Goal: Transaction & Acquisition: Book appointment/travel/reservation

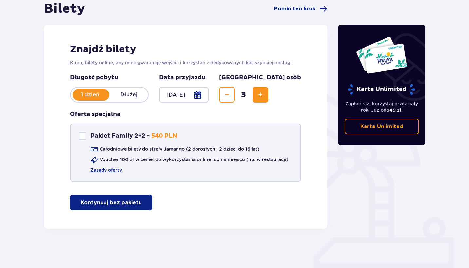
scroll to position [69, 0]
click at [134, 210] on button "Kontynuuj bez pakietu" at bounding box center [111, 203] width 82 height 16
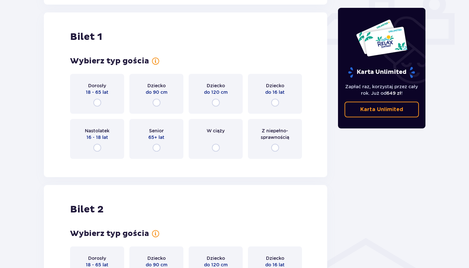
scroll to position [298, 0]
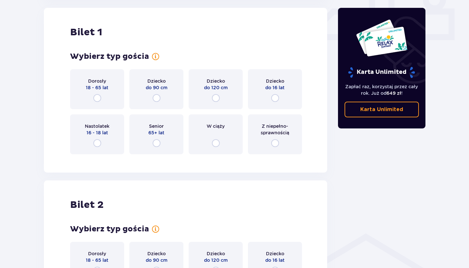
click at [96, 95] on input "radio" at bounding box center [97, 98] width 8 height 8
radio input "true"
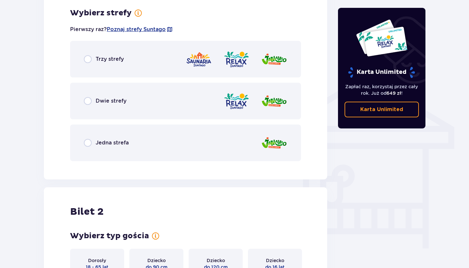
scroll to position [458, 0]
click at [88, 142] on input "radio" at bounding box center [88, 143] width 8 height 8
radio input "true"
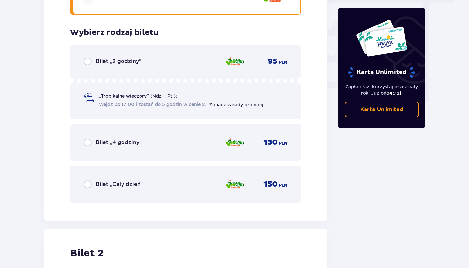
scroll to position [605, 0]
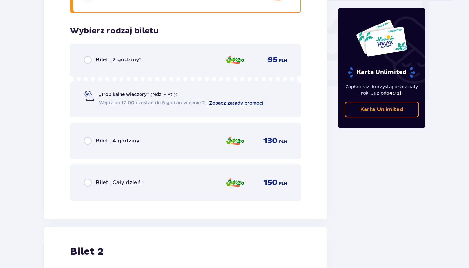
click at [241, 103] on link "Zobacz zasady promocji" at bounding box center [237, 102] width 56 height 5
click at [127, 106] on span "Wejdź po 17:00 i zostań do 5 godzin w cenie 2." at bounding box center [152, 102] width 107 height 7
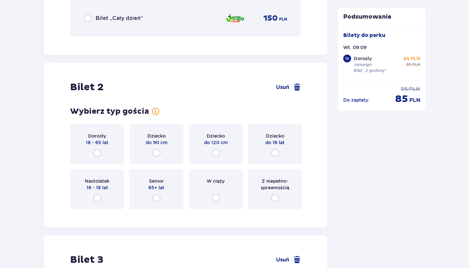
scroll to position [771, 0]
click at [157, 198] on input "radio" at bounding box center [157, 198] width 8 height 8
radio input "true"
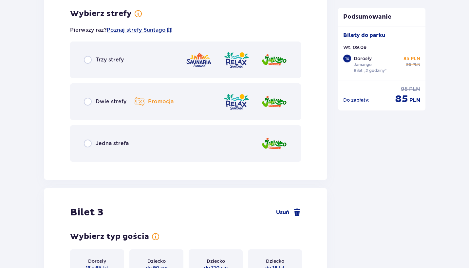
scroll to position [985, 0]
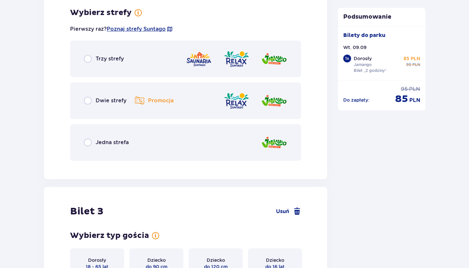
click at [149, 102] on p "Promocja" at bounding box center [161, 100] width 26 height 7
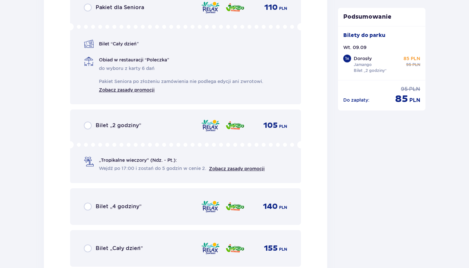
scroll to position [1189, 0]
click at [133, 89] on link "Zobacz zasady promocji" at bounding box center [127, 89] width 56 height 8
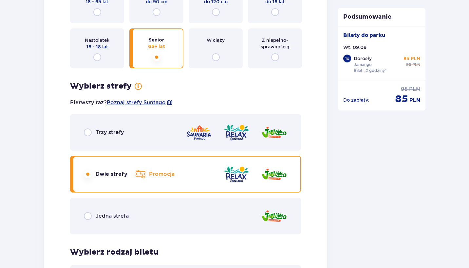
scroll to position [916, 0]
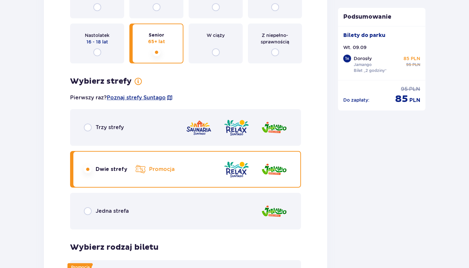
click at [90, 213] on input "radio" at bounding box center [88, 211] width 8 height 8
radio input "true"
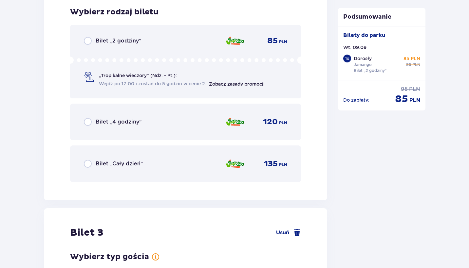
scroll to position [1152, 0]
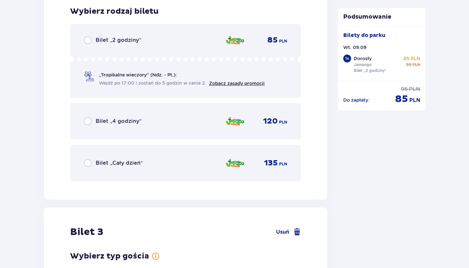
click at [87, 82] on div "„Tropikalne wieczory" (Ndz. - Pt.): Wejdź po 17:00 i zostań do 5 godzin w cenie…" at bounding box center [174, 79] width 181 height 15
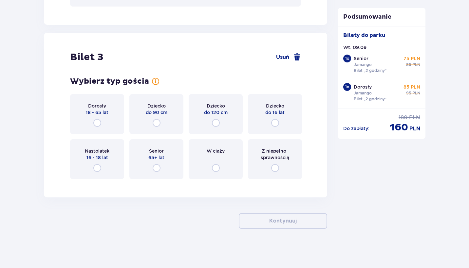
scroll to position [1327, 0]
click at [154, 125] on input "radio" at bounding box center [157, 123] width 8 height 8
radio input "true"
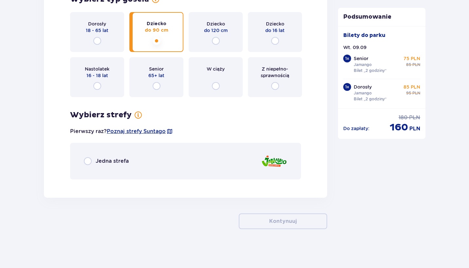
scroll to position [1410, 0]
click at [136, 159] on div "Jedna strefa" at bounding box center [185, 161] width 231 height 37
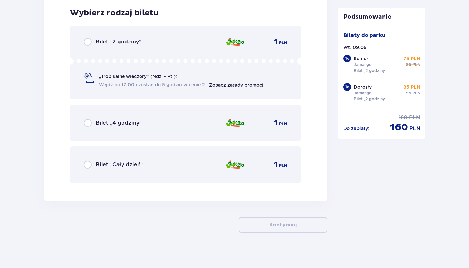
scroll to position [1594, 0]
click at [159, 74] on p "„Tropikalne wieczory" (Ndz. - Pt.):" at bounding box center [138, 76] width 78 height 7
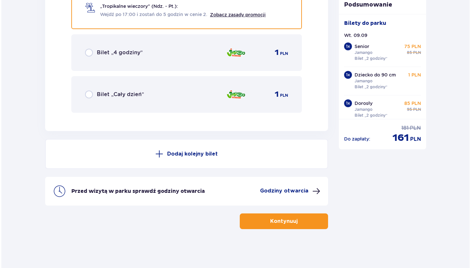
scroll to position [1665, 0]
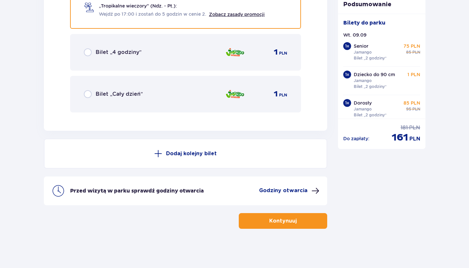
click at [283, 189] on p "Godziny otwarcia" at bounding box center [283, 190] width 48 height 7
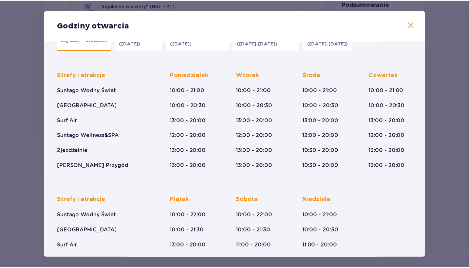
scroll to position [13, 0]
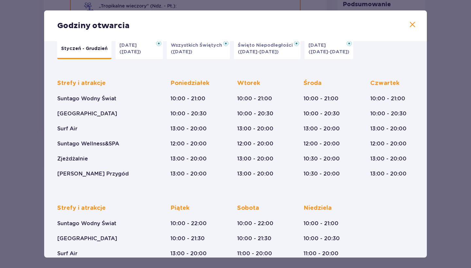
click at [413, 26] on span at bounding box center [413, 25] width 8 height 8
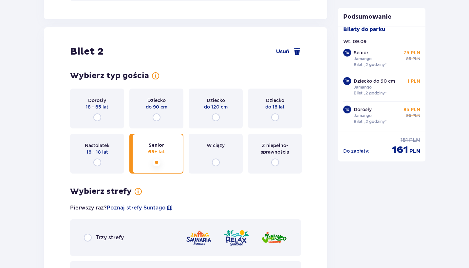
scroll to position [805, 0]
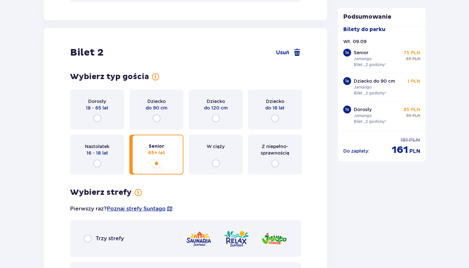
click at [98, 118] on input "radio" at bounding box center [97, 119] width 8 height 8
radio input "true"
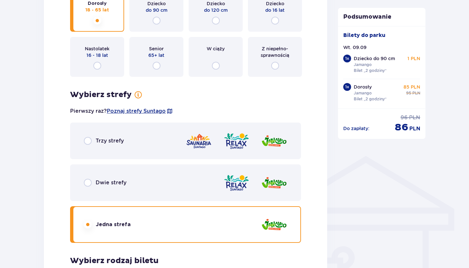
scroll to position [385, 0]
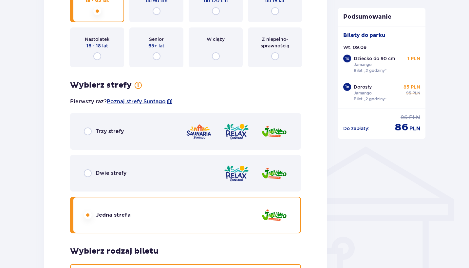
click at [240, 172] on img at bounding box center [236, 173] width 26 height 19
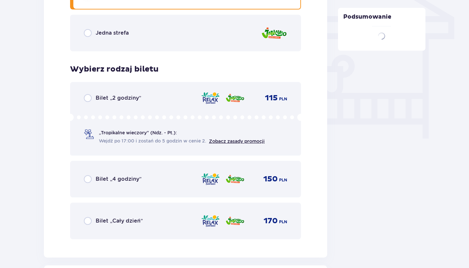
click at [219, 207] on div "Bilet „2 godziny” 115 PLN „Tropikalne wieczory" (Ndz. - Pt.): Wejdź po 17:00 i …" at bounding box center [185, 160] width 231 height 157
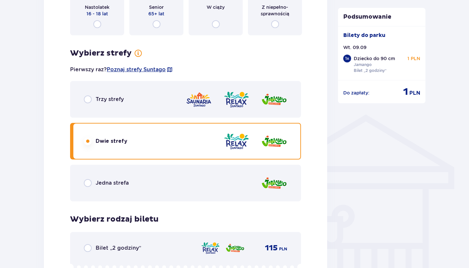
scroll to position [436, 0]
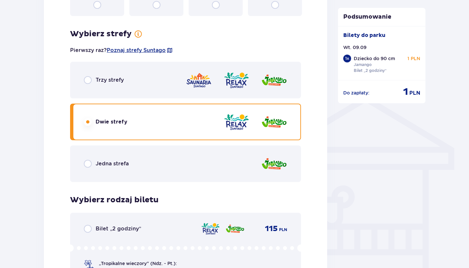
click at [172, 161] on div "Jedna strefa" at bounding box center [185, 164] width 231 height 37
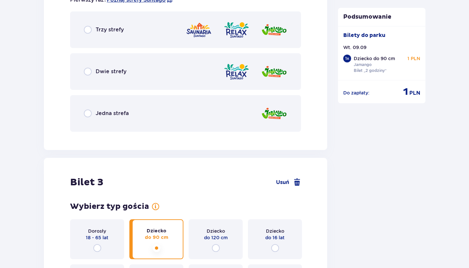
scroll to position [944, 0]
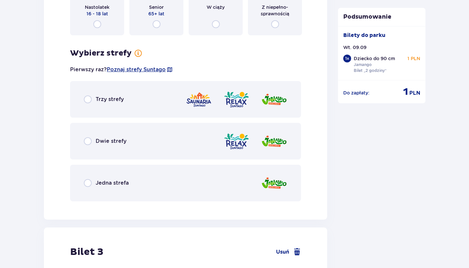
click at [129, 184] on div "Jedna strefa" at bounding box center [185, 183] width 231 height 37
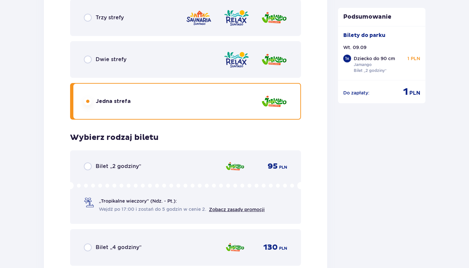
scroll to position [1026, 0]
click at [137, 158] on div "Bilet „2 godziny” 95 PLN „Tropikalne wieczory" (Ndz. - Pt.): Wejdź po 17:00 i z…" at bounding box center [185, 188] width 231 height 74
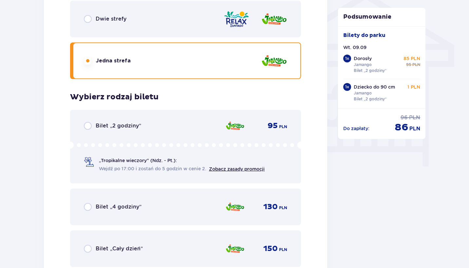
scroll to position [541, 0]
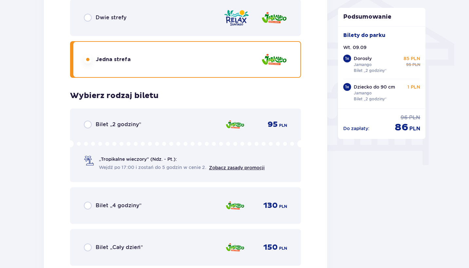
click at [130, 130] on div "Bilet „2 godziny” 95 PLN „Tropikalne wieczory" (Ndz. - Pt.): Wejdź po 17:00 i z…" at bounding box center [185, 146] width 231 height 74
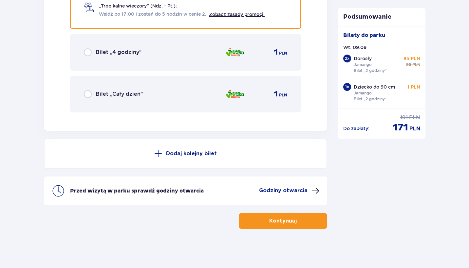
scroll to position [1665, 0]
click at [255, 222] on button "Kontynuuj" at bounding box center [283, 221] width 88 height 16
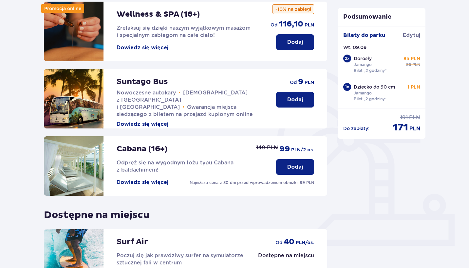
scroll to position [92, 0]
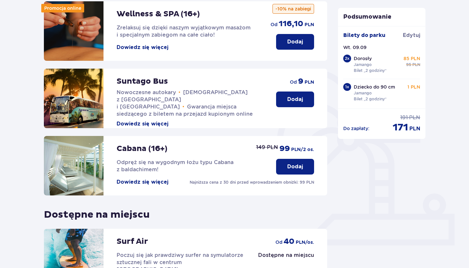
click at [138, 181] on button "Dowiedz się więcej" at bounding box center [143, 182] width 52 height 7
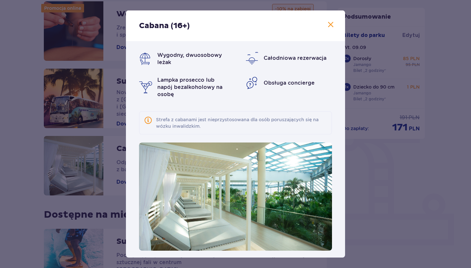
click at [327, 22] on span at bounding box center [331, 25] width 8 height 8
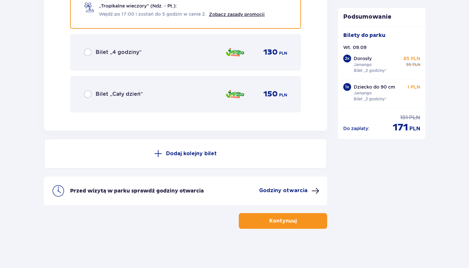
scroll to position [1665, 0]
click at [304, 219] on button "Kontynuuj" at bounding box center [283, 221] width 88 height 16
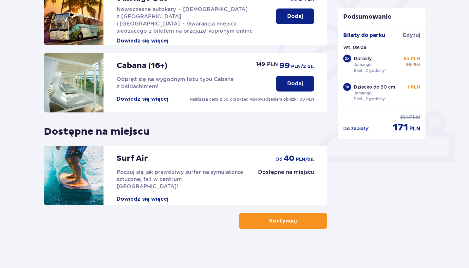
scroll to position [175, 0]
click at [304, 222] on button "Kontynuuj" at bounding box center [283, 221] width 88 height 16
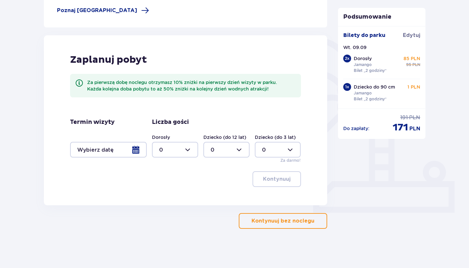
scroll to position [125, 0]
click at [132, 155] on div at bounding box center [108, 150] width 77 height 16
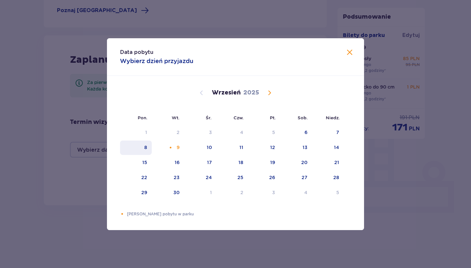
click at [142, 151] on div "8" at bounding box center [136, 148] width 32 height 14
click at [172, 148] on div "Choose wtorek, 9 września 2025 as your check-out date. It’s available." at bounding box center [171, 148] width 4 height 4
type input "08.09.25 - 09.09.25"
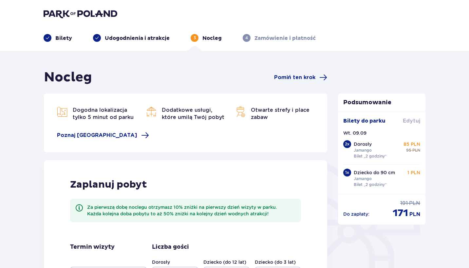
click at [410, 120] on span "Edytuj" at bounding box center [411, 120] width 17 height 7
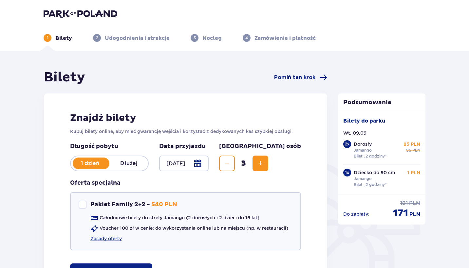
click at [199, 161] on div at bounding box center [183, 164] width 49 height 16
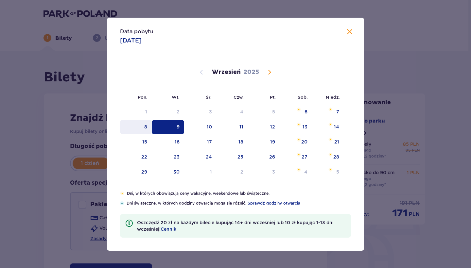
click at [142, 130] on div "8" at bounding box center [136, 127] width 32 height 14
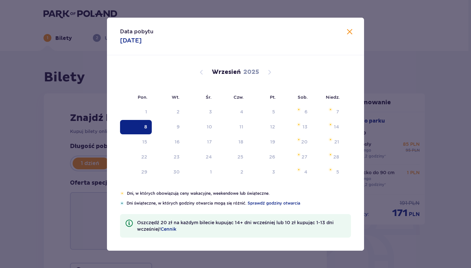
type input "08.09.25"
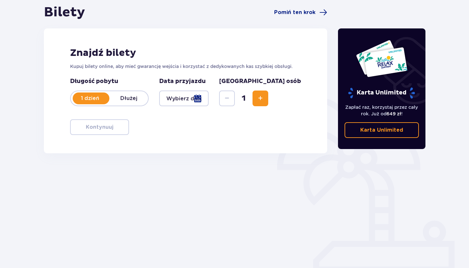
scroll to position [65, 0]
click at [264, 100] on span "Increase" at bounding box center [260, 99] width 8 height 8
click at [198, 98] on div at bounding box center [183, 99] width 49 height 16
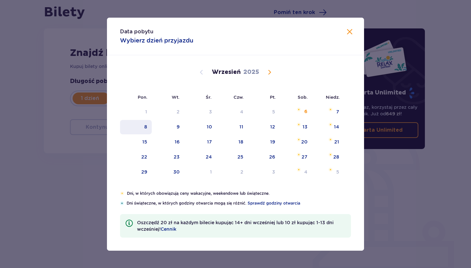
click at [147, 127] on div "8" at bounding box center [145, 127] width 3 height 7
type input "08.09.25"
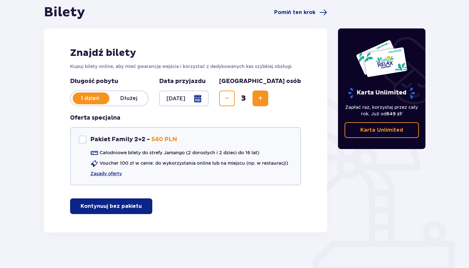
click at [120, 200] on button "Kontynuuj bez pakietu" at bounding box center [111, 207] width 82 height 16
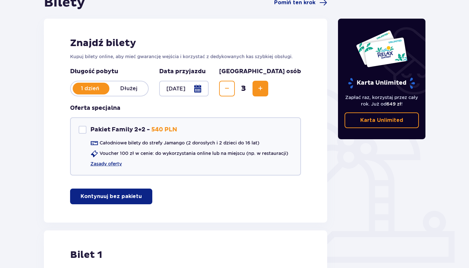
scroll to position [68, 0]
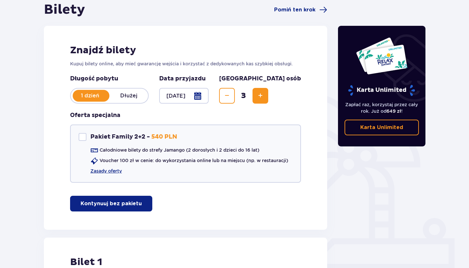
click at [198, 97] on div at bounding box center [183, 96] width 49 height 16
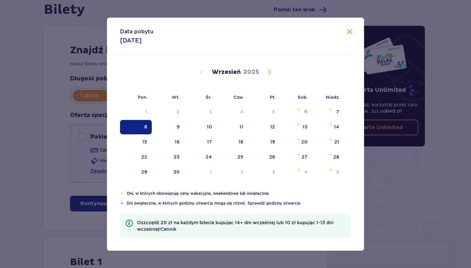
click at [350, 31] on span at bounding box center [350, 32] width 8 height 8
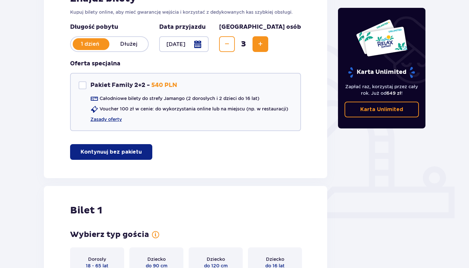
scroll to position [121, 0]
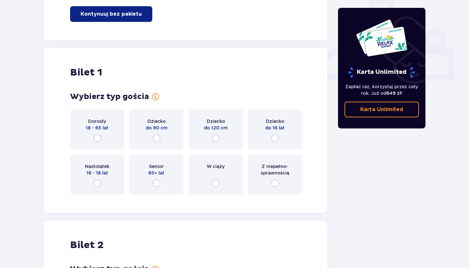
click at [107, 136] on div "Dorosły 18 - 65 lat" at bounding box center [97, 130] width 54 height 40
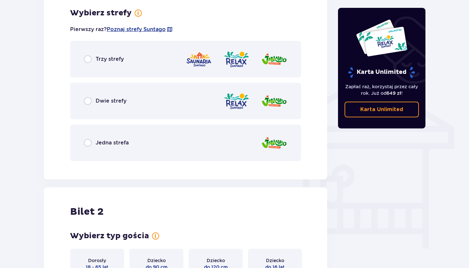
scroll to position [458, 0]
click at [109, 131] on div "Jedna strefa" at bounding box center [185, 142] width 231 height 37
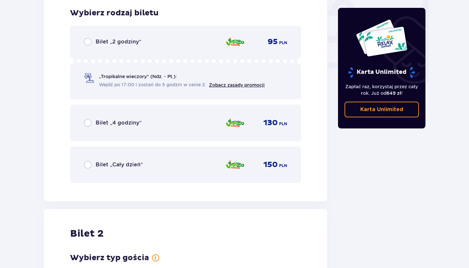
scroll to position [624, 0]
click at [104, 56] on div "Bilet „2 godziny” 95 PLN „Tropikalne wieczory" (Ndz. - Pt.): Wejdź po 17:00 i z…" at bounding box center [185, 63] width 231 height 74
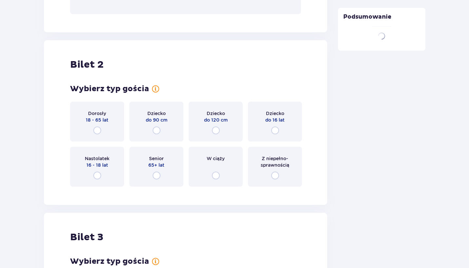
scroll to position [825, 0]
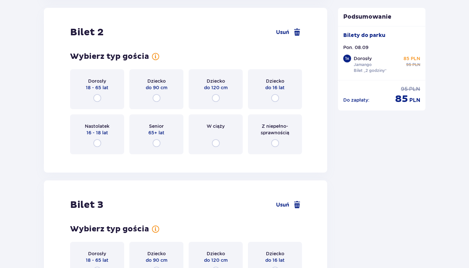
click at [105, 87] on p "18 - 65 lat" at bounding box center [97, 87] width 23 height 7
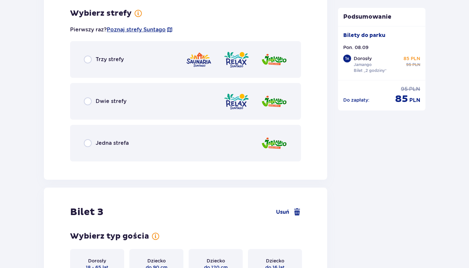
scroll to position [985, 0]
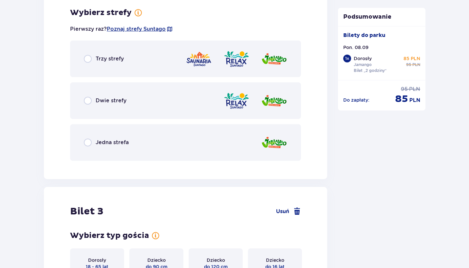
click at [108, 137] on div "Jedna strefa" at bounding box center [185, 142] width 231 height 37
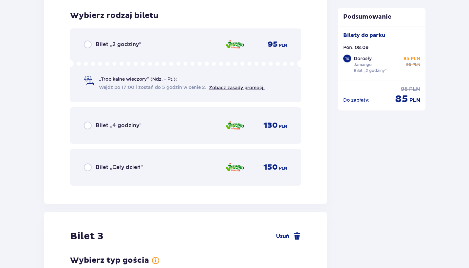
scroll to position [1151, 0]
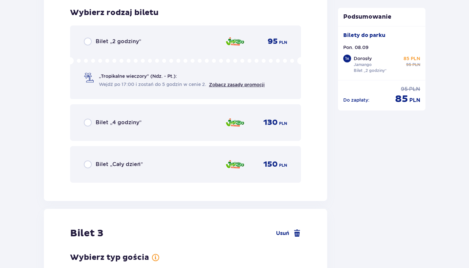
click at [111, 89] on div "Bilet „2 godziny” 95 PLN „Tropikalne wieczory" (Ndz. - Pt.): Wejdź po 17:00 i z…" at bounding box center [185, 63] width 231 height 74
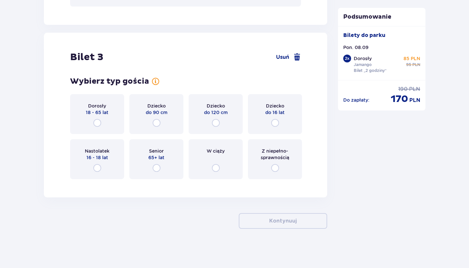
scroll to position [1327, 0]
click at [159, 121] on input "radio" at bounding box center [157, 123] width 8 height 8
radio input "true"
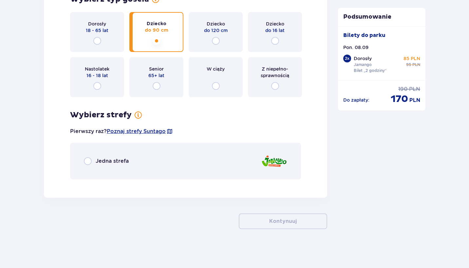
scroll to position [1410, 0]
click at [171, 162] on div "Jedna strefa" at bounding box center [185, 161] width 231 height 37
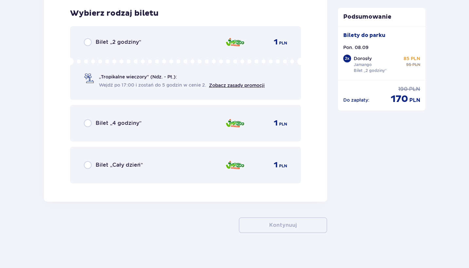
scroll to position [1594, 0]
click at [147, 61] on icon at bounding box center [185, 60] width 231 height 7
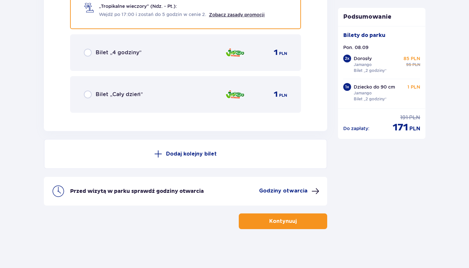
scroll to position [1665, 0]
click at [278, 214] on button "Kontynuuj" at bounding box center [283, 221] width 88 height 16
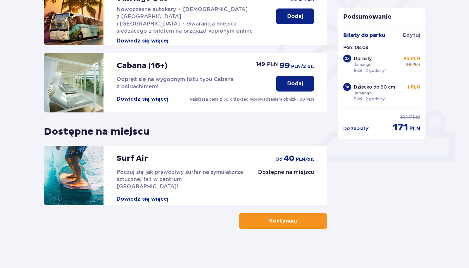
click at [282, 225] on p "Kontynuuj" at bounding box center [282, 221] width 27 height 7
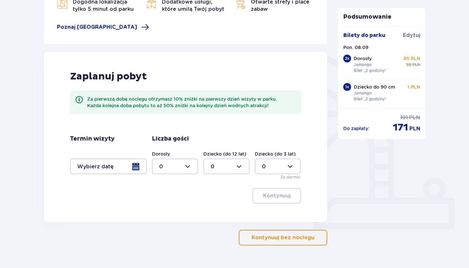
scroll to position [110, 0]
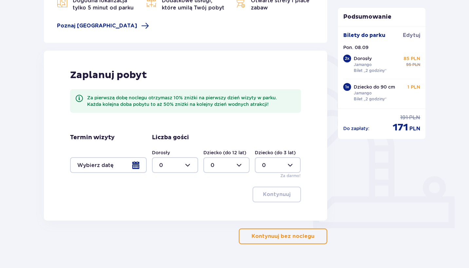
click at [136, 169] on div at bounding box center [108, 165] width 77 height 16
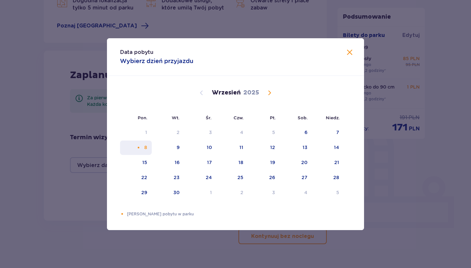
click at [145, 151] on div "8" at bounding box center [145, 147] width 3 height 7
click at [169, 150] on div "9" at bounding box center [168, 148] width 32 height 14
type input "08.09.25 - 09.09.25"
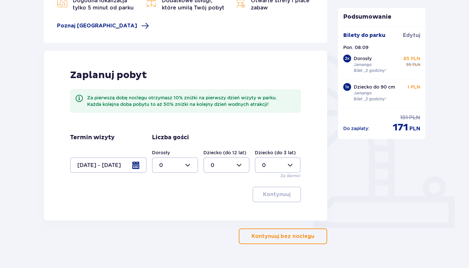
click at [187, 163] on div at bounding box center [175, 165] width 46 height 16
click at [179, 209] on div "2" at bounding box center [175, 212] width 32 height 7
type input "2"
click at [274, 159] on div at bounding box center [278, 165] width 46 height 16
click at [265, 196] on div "1" at bounding box center [278, 198] width 32 height 7
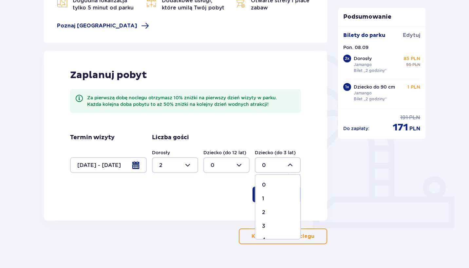
type input "1"
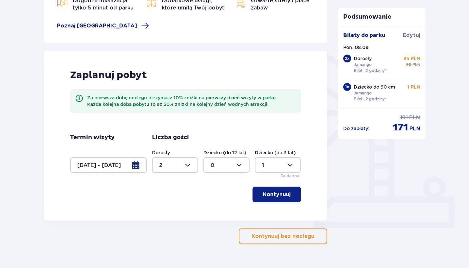
click at [278, 197] on p "Kontynuuj" at bounding box center [276, 194] width 27 height 7
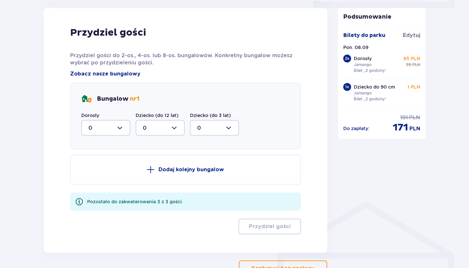
scroll to position [331, 0]
click at [105, 127] on div at bounding box center [105, 128] width 49 height 16
click at [109, 177] on div "2" at bounding box center [105, 174] width 35 height 7
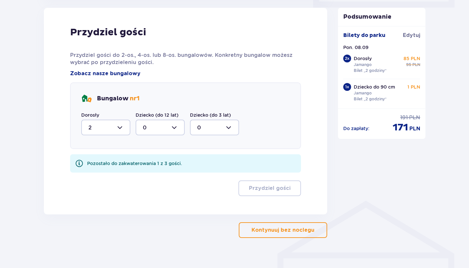
type input "2"
click at [212, 126] on div at bounding box center [214, 128] width 49 height 16
click at [213, 167] on span "1" at bounding box center [214, 161] width 48 height 14
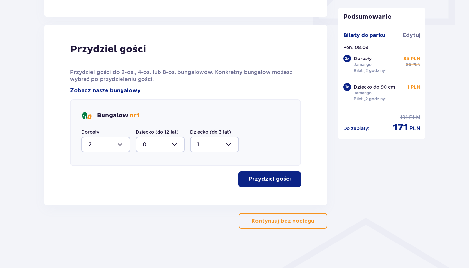
scroll to position [314, 0]
click at [270, 185] on button "Przydziel gości" at bounding box center [269, 179] width 63 height 16
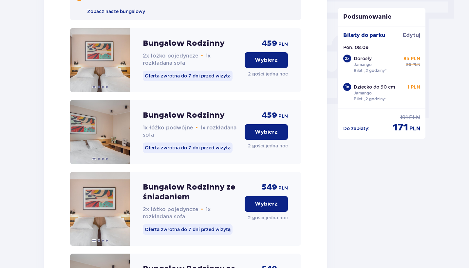
scroll to position [602, 0]
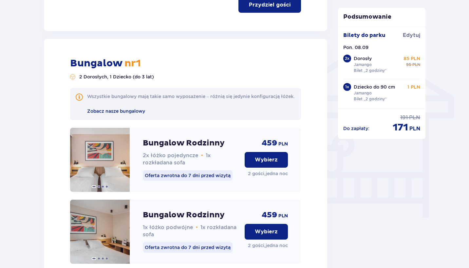
click at [263, 168] on button "Wybierz" at bounding box center [265, 160] width 43 height 16
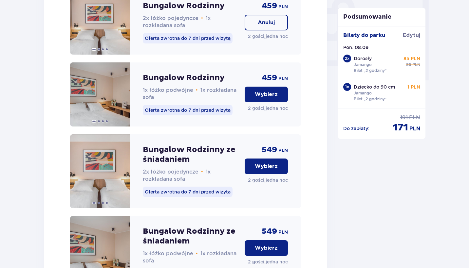
scroll to position [625, 0]
click at [261, 27] on p "Anuluj" at bounding box center [266, 22] width 17 height 7
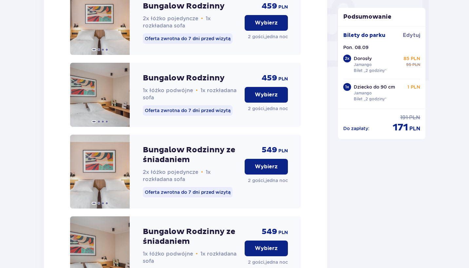
click at [261, 99] on p "Wybierz" at bounding box center [266, 94] width 23 height 7
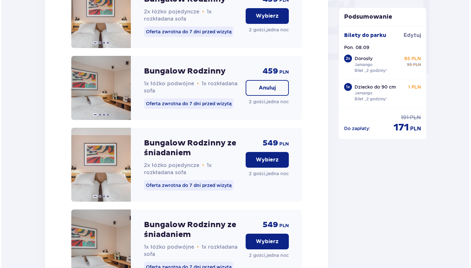
scroll to position [547, 0]
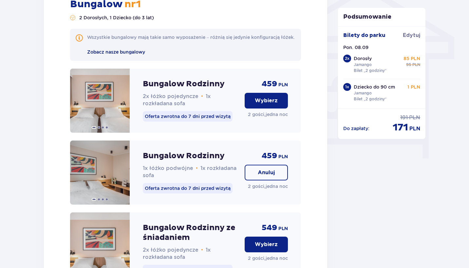
click at [119, 55] on span "Zobacz nasze bungalowy" at bounding box center [116, 51] width 58 height 5
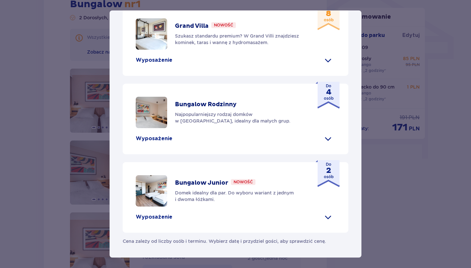
scroll to position [302, 0]
click at [194, 197] on p "Domek idealny dla par. Do wyboru wariant z jednym i dwoma łóżkami." at bounding box center [240, 196] width 130 height 13
click at [191, 181] on p "Bungalow Junior" at bounding box center [201, 183] width 53 height 8
click at [165, 215] on p "Wyposażenie" at bounding box center [154, 217] width 37 height 7
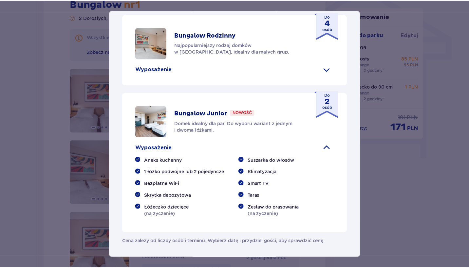
scroll to position [371, 0]
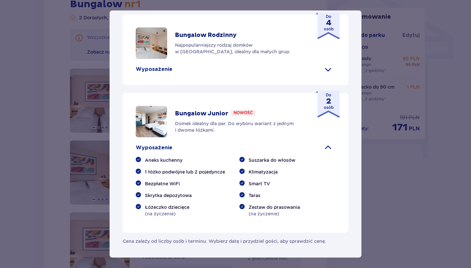
click at [319, 107] on div "Do 2 osób" at bounding box center [328, 104] width 24 height 27
click at [324, 95] on p "Do 2 osób" at bounding box center [329, 101] width 10 height 18
click at [388, 167] on div "Suntago Village Suntago Village to idealne miejsce dla fanów dobrej zabawy i tr…" at bounding box center [235, 134] width 471 height 268
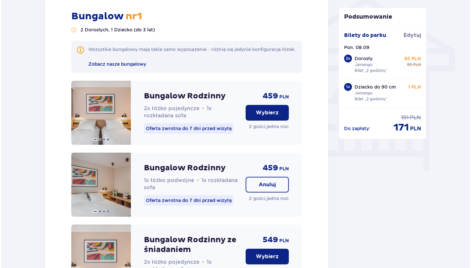
scroll to position [540, 0]
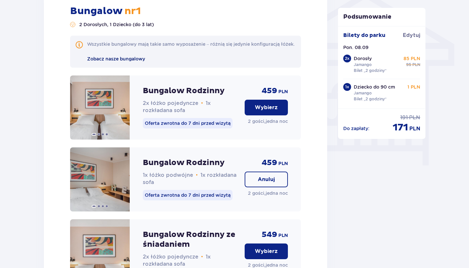
click at [114, 62] on span "Zobacz nasze bungalowy" at bounding box center [116, 58] width 58 height 5
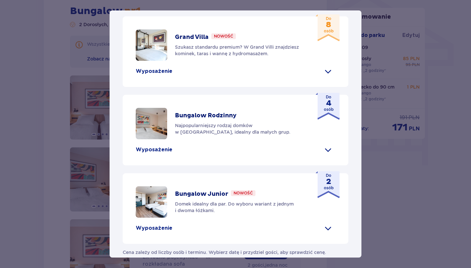
scroll to position [302, 0]
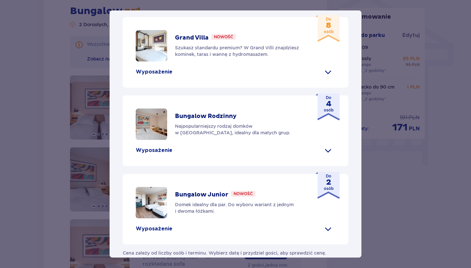
click at [153, 197] on img at bounding box center [151, 202] width 31 height 31
click at [155, 225] on p "Wyposażenie" at bounding box center [154, 228] width 37 height 7
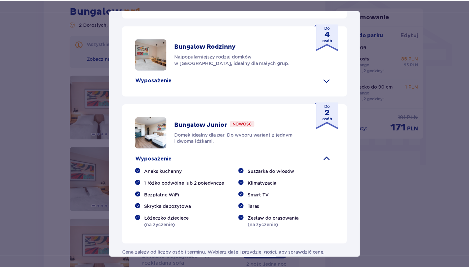
scroll to position [371, 0]
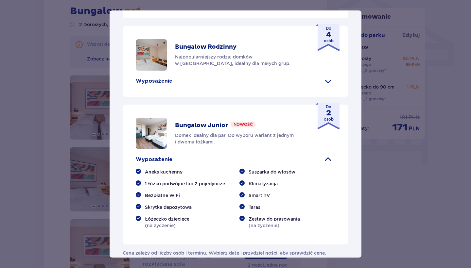
click at [428, 158] on div "Suntago Village Suntago Village to idealne miejsce dla fanów dobrej zabawy i tr…" at bounding box center [235, 134] width 471 height 268
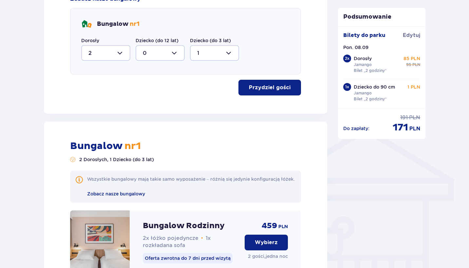
scroll to position [404, 0]
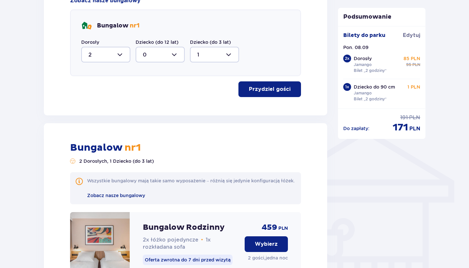
click at [211, 56] on div at bounding box center [214, 55] width 49 height 16
click at [209, 70] on span "0" at bounding box center [214, 75] width 48 height 14
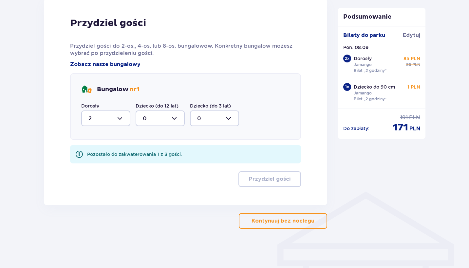
scroll to position [340, 0]
click at [226, 114] on div at bounding box center [214, 119] width 49 height 16
click at [216, 156] on span "1" at bounding box center [214, 152] width 48 height 14
type input "1"
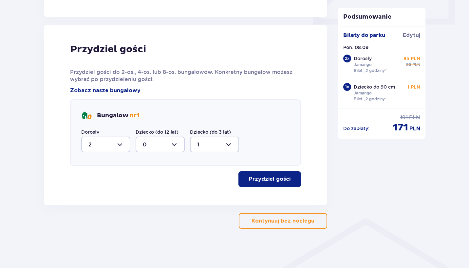
scroll to position [314, 0]
click at [270, 182] on p "Przydziel gości" at bounding box center [270, 179] width 42 height 7
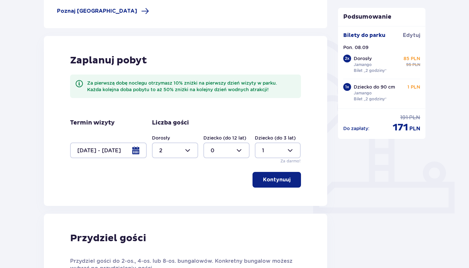
scroll to position [127, 0]
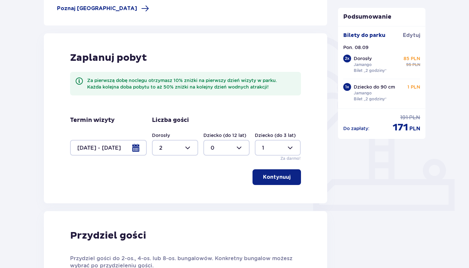
click at [267, 146] on div at bounding box center [278, 148] width 46 height 16
click at [266, 165] on div "0" at bounding box center [278, 167] width 32 height 7
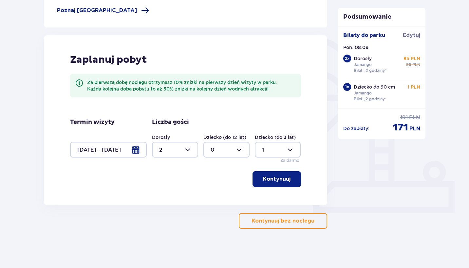
type input "0"
click at [279, 174] on button "Kontynuuj" at bounding box center [276, 179] width 48 height 16
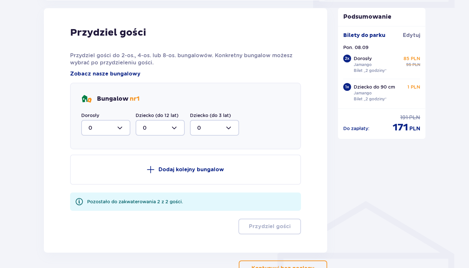
scroll to position [331, 0]
click at [116, 128] on div at bounding box center [105, 128] width 49 height 16
click at [112, 171] on span "2" at bounding box center [106, 175] width 48 height 14
type input "2"
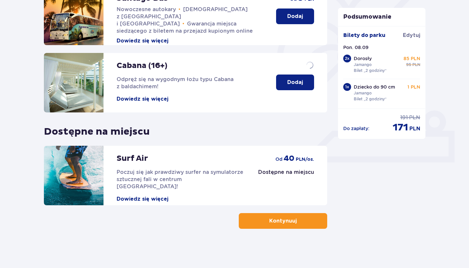
scroll to position [175, 0]
click at [285, 215] on button "Kontynuuj" at bounding box center [283, 221] width 88 height 16
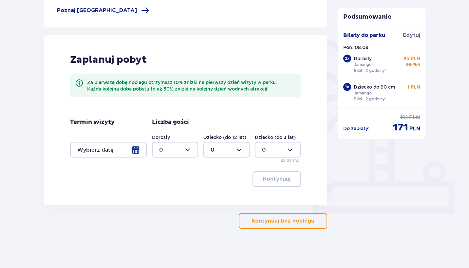
scroll to position [125, 0]
click at [133, 152] on div at bounding box center [108, 150] width 77 height 16
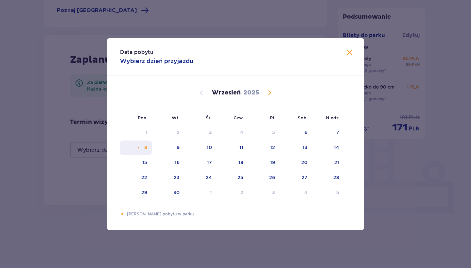
click at [143, 150] on div "8" at bounding box center [136, 148] width 32 height 14
click at [173, 147] on div "9" at bounding box center [168, 148] width 32 height 14
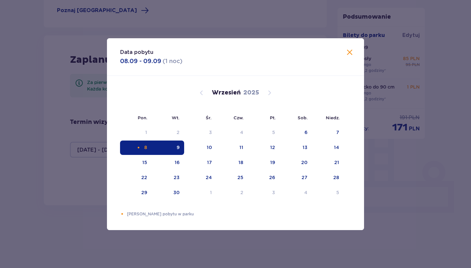
type input "08.09.25 - 09.09.25"
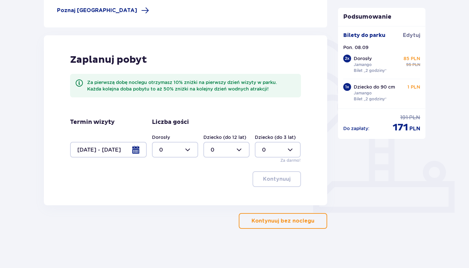
click at [187, 153] on div at bounding box center [175, 150] width 46 height 16
click at [179, 194] on div "2" at bounding box center [175, 197] width 32 height 7
type input "2"
click at [272, 180] on p "Kontynuuj" at bounding box center [276, 179] width 27 height 7
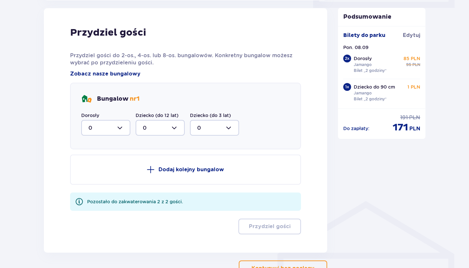
scroll to position [331, 0]
click at [113, 131] on div at bounding box center [105, 128] width 49 height 16
click at [114, 176] on div "2" at bounding box center [105, 174] width 35 height 7
type input "2"
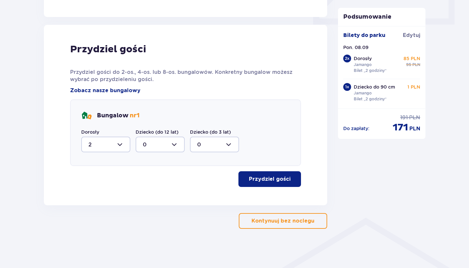
scroll to position [314, 0]
click at [252, 173] on button "Przydziel gości" at bounding box center [269, 179] width 63 height 16
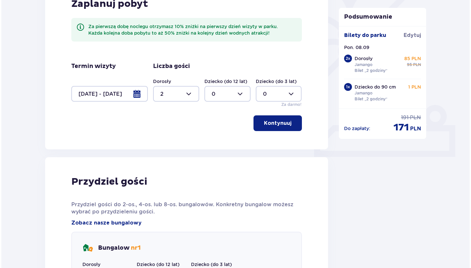
scroll to position [176, 0]
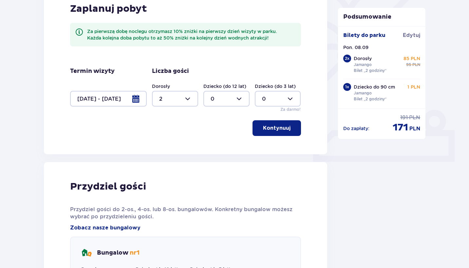
click at [137, 99] on div at bounding box center [108, 99] width 77 height 16
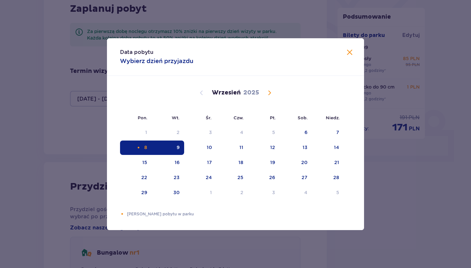
click at [172, 148] on div "9" at bounding box center [168, 148] width 32 height 14
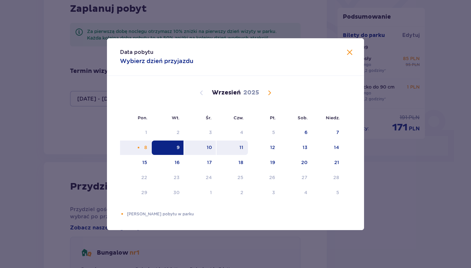
click at [217, 148] on td "11" at bounding box center [233, 148] width 32 height 14
type input "09.09.25 - 11.09.25"
type input "0"
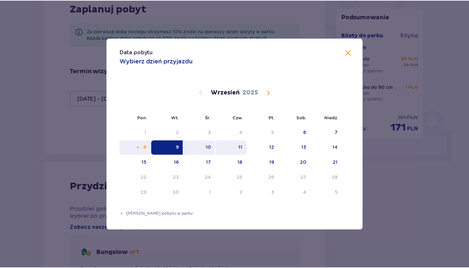
scroll to position [125, 0]
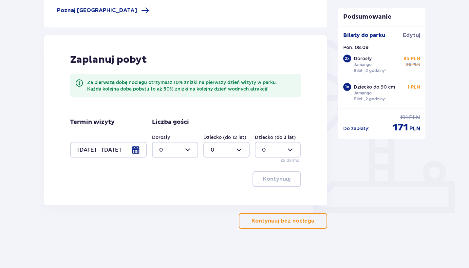
click at [140, 153] on div at bounding box center [108, 150] width 77 height 16
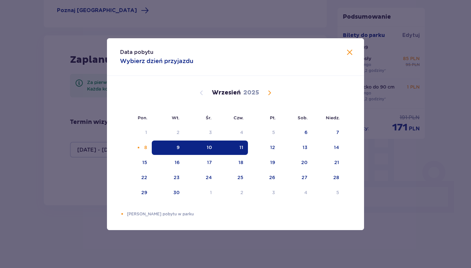
click at [207, 150] on div "10" at bounding box center [209, 147] width 5 height 7
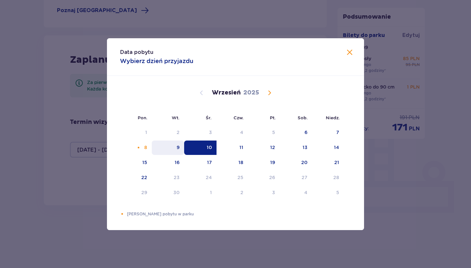
click at [179, 150] on div "9" at bounding box center [178, 147] width 3 height 7
click at [178, 150] on div "9" at bounding box center [178, 147] width 3 height 7
click at [204, 150] on div "10" at bounding box center [200, 148] width 32 height 14
type input "09.09.25 - 10.09.25"
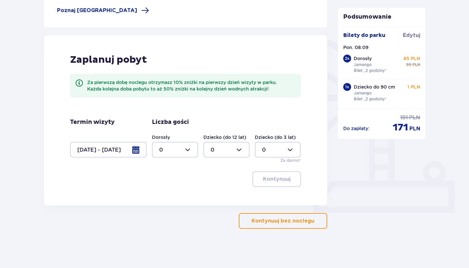
click at [182, 149] on div at bounding box center [175, 150] width 46 height 16
click at [175, 198] on div "2" at bounding box center [175, 197] width 32 height 7
type input "2"
click at [273, 180] on p "Kontynuuj" at bounding box center [276, 179] width 27 height 7
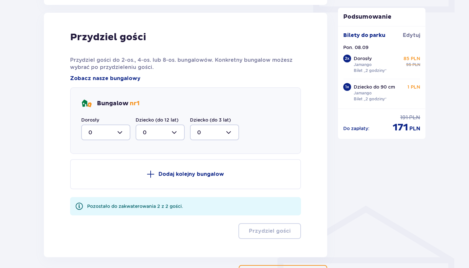
scroll to position [331, 0]
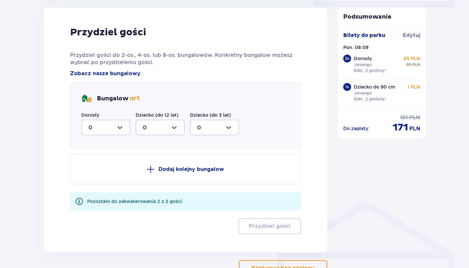
click at [107, 127] on div at bounding box center [105, 128] width 49 height 16
click at [108, 175] on div "2" at bounding box center [105, 174] width 35 height 7
type input "2"
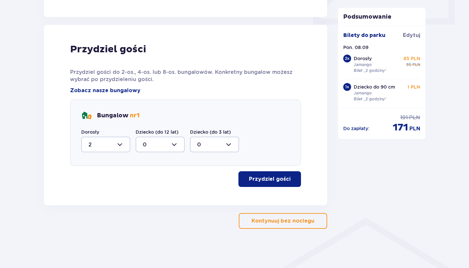
click at [261, 175] on button "Przydziel gości" at bounding box center [269, 179] width 63 height 16
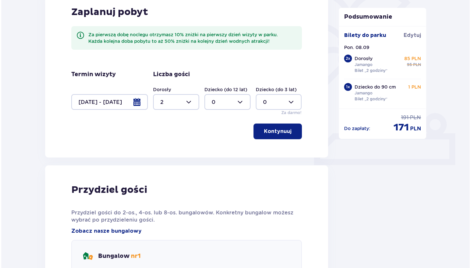
scroll to position [169, 0]
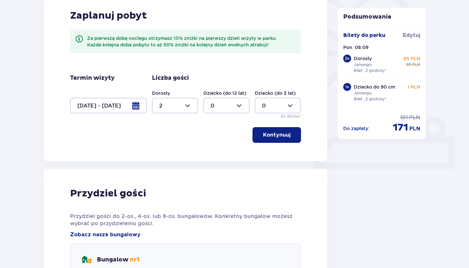
click at [125, 105] on div at bounding box center [108, 106] width 77 height 16
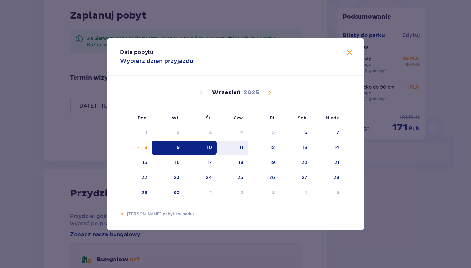
click at [239, 149] on div "11" at bounding box center [233, 148] width 32 height 14
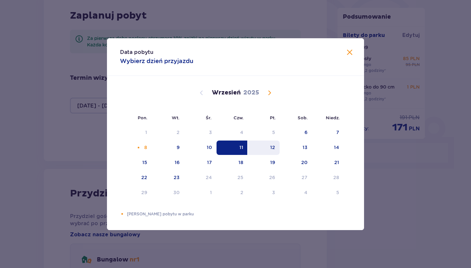
click at [268, 149] on div "12" at bounding box center [264, 148] width 32 height 14
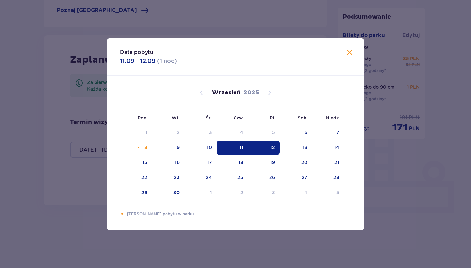
type input "11.09.25 - 12.09.25"
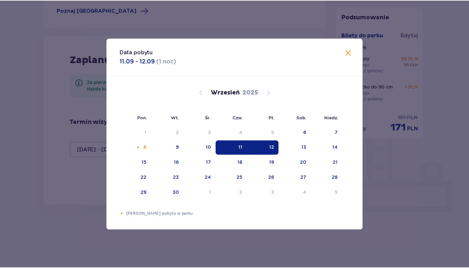
scroll to position [125, 0]
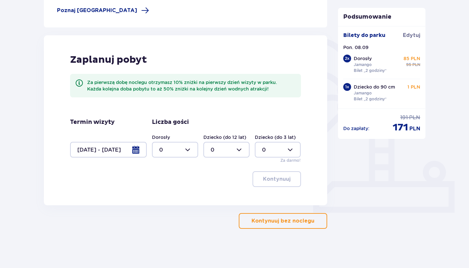
scroll to position [125, 0]
click at [171, 153] on div at bounding box center [175, 150] width 46 height 16
click at [178, 197] on div "2" at bounding box center [175, 197] width 32 height 7
type input "2"
click at [279, 181] on p "Kontynuuj" at bounding box center [276, 179] width 27 height 7
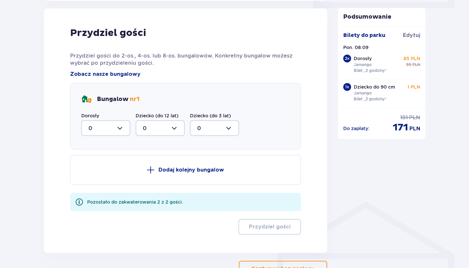
scroll to position [331, 0]
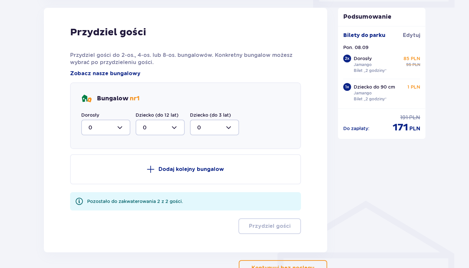
click at [110, 126] on div at bounding box center [105, 128] width 49 height 16
click at [118, 174] on div "2" at bounding box center [105, 174] width 35 height 7
type input "2"
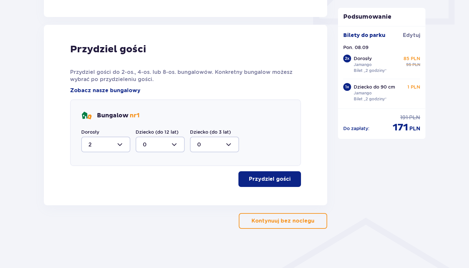
scroll to position [314, 0]
click at [258, 180] on p "Przydziel gości" at bounding box center [270, 179] width 42 height 7
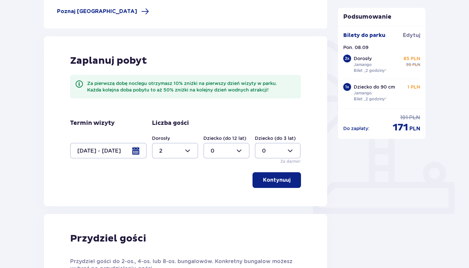
scroll to position [125, 0]
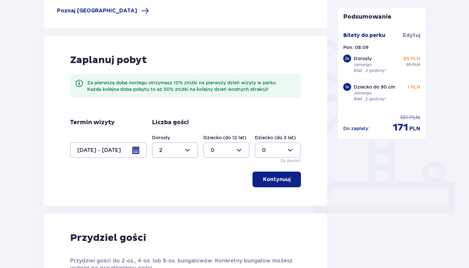
click at [137, 153] on div at bounding box center [108, 150] width 77 height 16
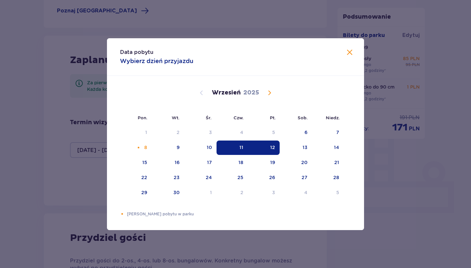
click at [272, 91] on span "Calendar" at bounding box center [270, 93] width 8 height 8
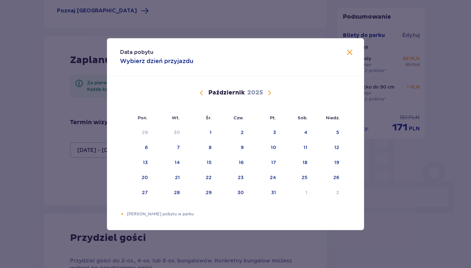
click at [272, 91] on span "Calendar" at bounding box center [270, 93] width 8 height 8
click at [211, 161] on div "14" at bounding box center [208, 162] width 5 height 7
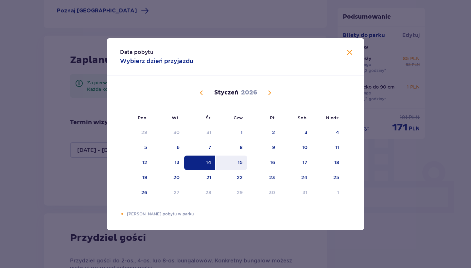
click at [235, 159] on div "15" at bounding box center [232, 163] width 32 height 14
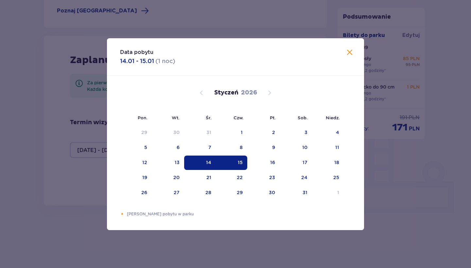
type input "14.01.26 - 15.01.26"
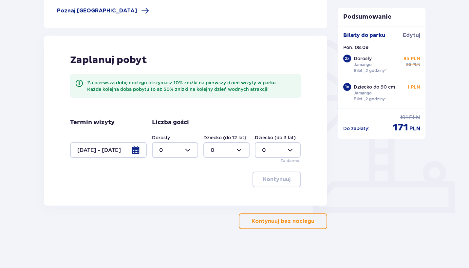
click at [189, 147] on div at bounding box center [175, 150] width 46 height 16
click at [173, 195] on div "2" at bounding box center [175, 197] width 32 height 7
type input "2"
click at [281, 179] on p "Kontynuuj" at bounding box center [276, 179] width 27 height 7
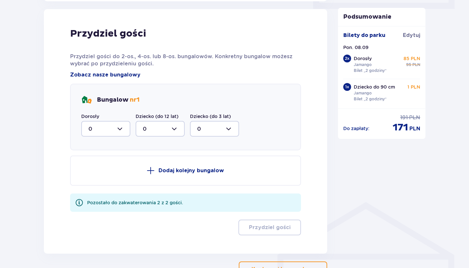
scroll to position [331, 0]
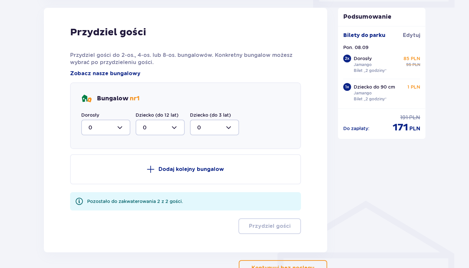
click at [118, 132] on div at bounding box center [105, 128] width 49 height 16
click at [112, 174] on div "2" at bounding box center [105, 174] width 35 height 7
type input "2"
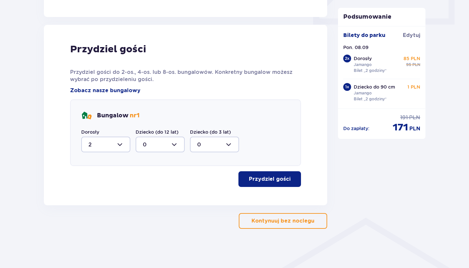
click at [274, 177] on p "Przydziel gości" at bounding box center [270, 179] width 42 height 7
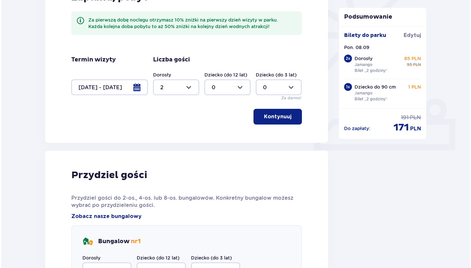
scroll to position [186, 0]
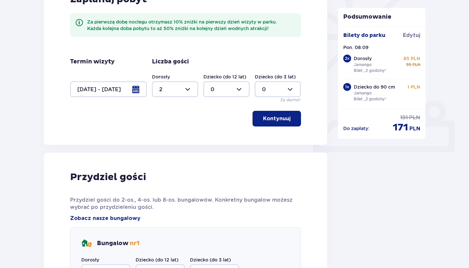
click at [136, 88] on div at bounding box center [108, 89] width 77 height 16
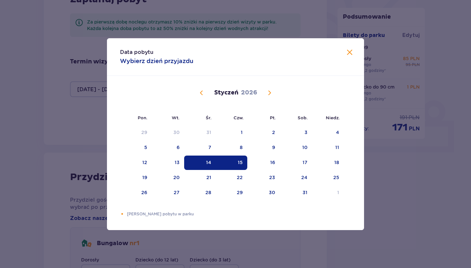
click at [201, 92] on span "Calendar" at bounding box center [202, 93] width 8 height 8
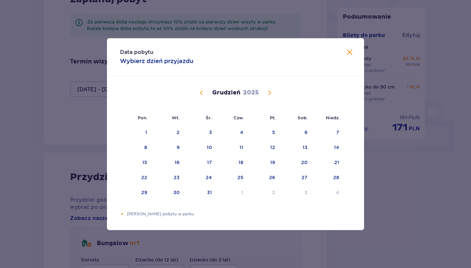
click at [201, 92] on span "Calendar" at bounding box center [202, 93] width 8 height 8
click at [147, 146] on div "8" at bounding box center [145, 147] width 3 height 7
click at [176, 147] on div "9" at bounding box center [168, 148] width 32 height 14
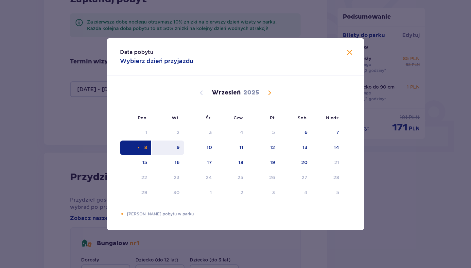
type input "08.09.25 - 09.09.25"
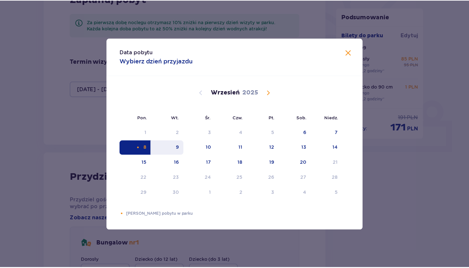
scroll to position [125, 0]
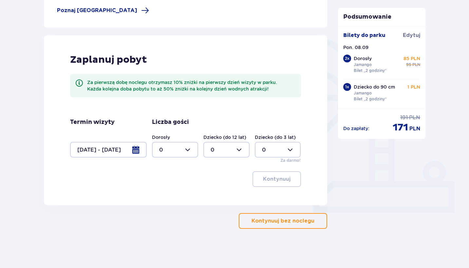
click at [191, 147] on div at bounding box center [175, 150] width 46 height 16
click at [172, 196] on div "2" at bounding box center [175, 197] width 32 height 7
type input "2"
click at [279, 146] on div at bounding box center [278, 150] width 46 height 16
click at [264, 181] on div "1" at bounding box center [278, 183] width 32 height 7
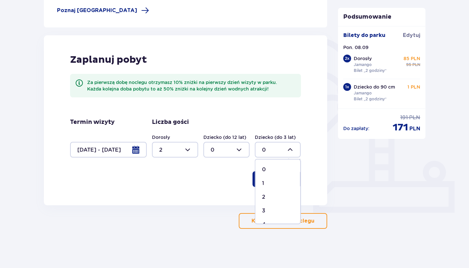
type input "1"
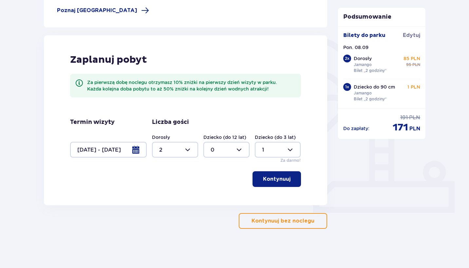
click at [279, 182] on p "Kontynuuj" at bounding box center [276, 179] width 27 height 7
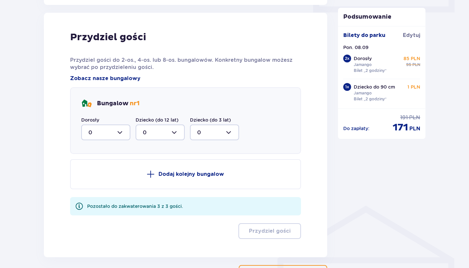
scroll to position [331, 0]
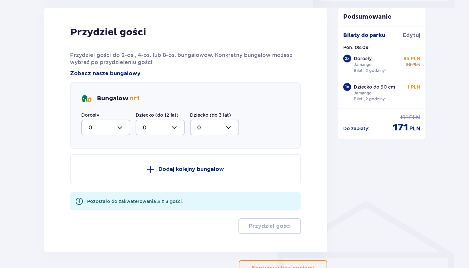
click at [111, 129] on div at bounding box center [105, 128] width 49 height 16
click at [115, 176] on div "2" at bounding box center [105, 174] width 35 height 7
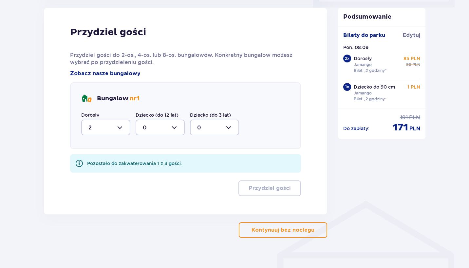
type input "2"
click at [205, 124] on div at bounding box center [214, 128] width 49 height 16
click at [203, 157] on span "1" at bounding box center [214, 161] width 48 height 14
type input "1"
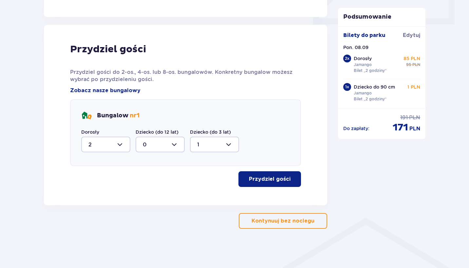
click at [273, 176] on p "Przydziel gości" at bounding box center [270, 179] width 42 height 7
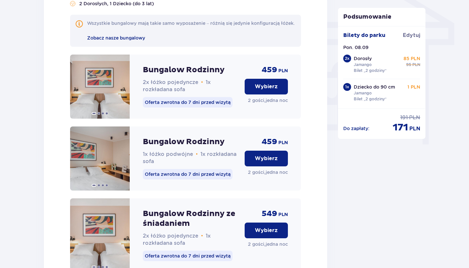
scroll to position [566, 0]
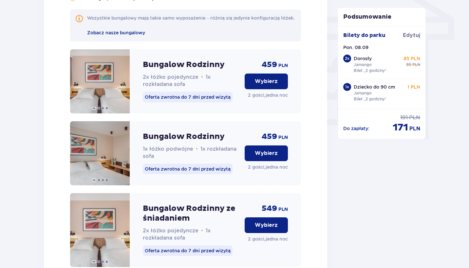
click at [267, 84] on p "Wybierz" at bounding box center [266, 81] width 23 height 7
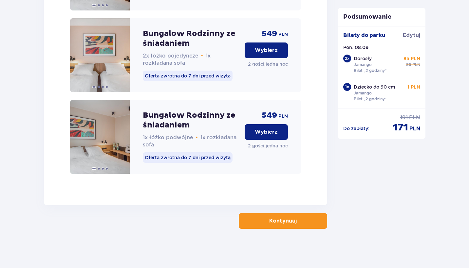
scroll to position [748, 0]
click at [282, 222] on p "Kontynuuj" at bounding box center [282, 221] width 27 height 7
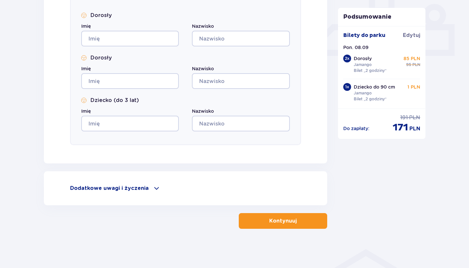
scroll to position [282, 0]
click at [284, 224] on p "Kontynuuj" at bounding box center [282, 221] width 27 height 7
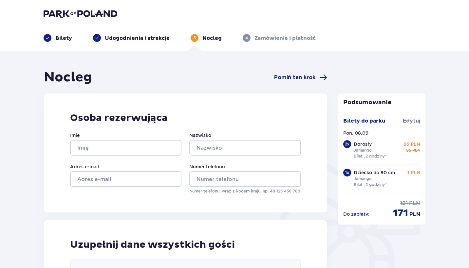
scroll to position [0, 0]
click at [85, 15] on img at bounding box center [81, 13] width 74 height 9
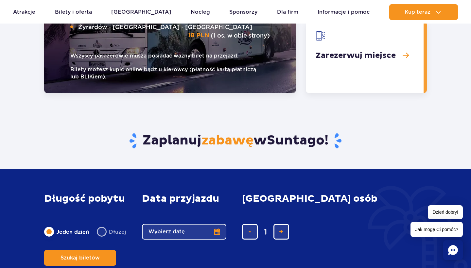
scroll to position [1020, 0]
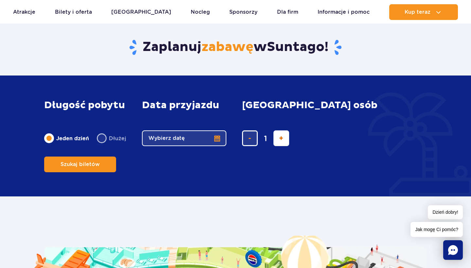
click at [282, 146] on button "dodaj bilet" at bounding box center [282, 139] width 16 height 16
type input "2"
click at [282, 146] on button "dodaj bilet" at bounding box center [282, 139] width 16 height 16
type input "3"
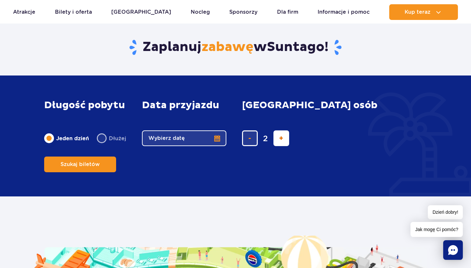
type input "3"
click at [219, 146] on button "Wybierz datę" at bounding box center [184, 139] width 84 height 16
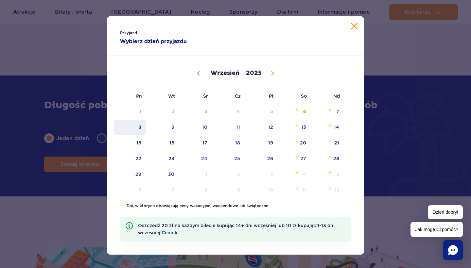
click at [144, 124] on span "8" at bounding box center [130, 127] width 33 height 15
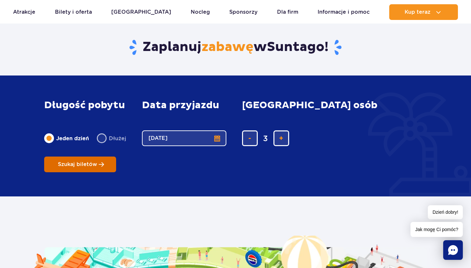
click at [97, 162] on span "Szukaj biletów" at bounding box center [77, 165] width 39 height 6
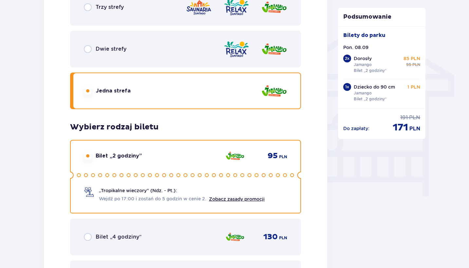
scroll to position [591, 0]
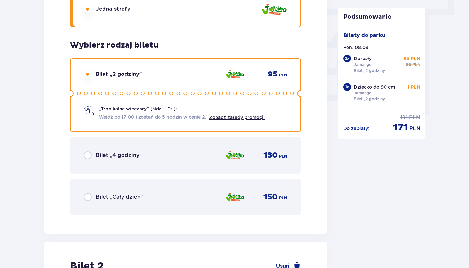
click at [122, 107] on p "„Tropikalne wieczory" (Ndz. - Pt.):" at bounding box center [138, 109] width 78 height 7
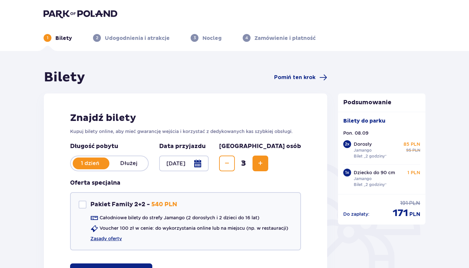
scroll to position [0, 0]
click at [68, 9] on header "1 Bilety 2 Udogodnienia i atrakcje 3 Nocleg 4 Zamówienie i płatność" at bounding box center [234, 25] width 469 height 51
click at [68, 14] on img at bounding box center [81, 13] width 74 height 9
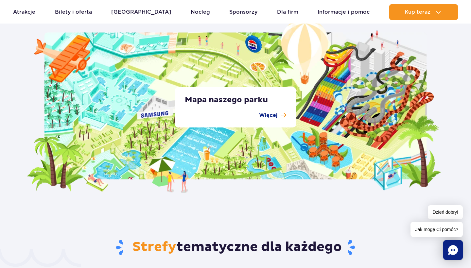
scroll to position [1246, 0]
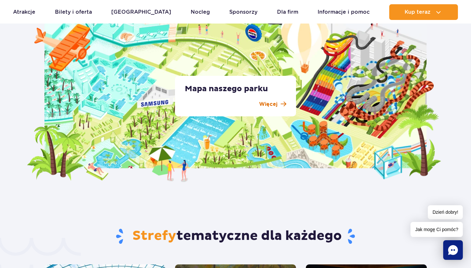
click at [276, 103] on p "Więcej" at bounding box center [268, 104] width 18 height 8
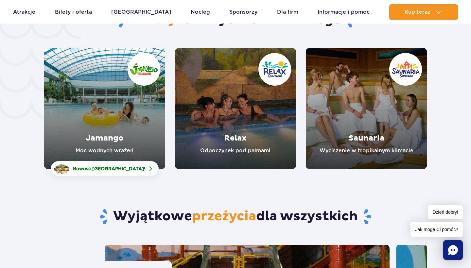
scroll to position [1464, 0]
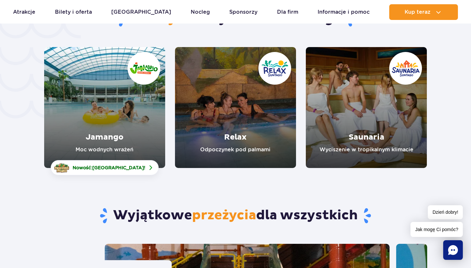
click at [119, 123] on link "Jamango" at bounding box center [104, 107] width 121 height 121
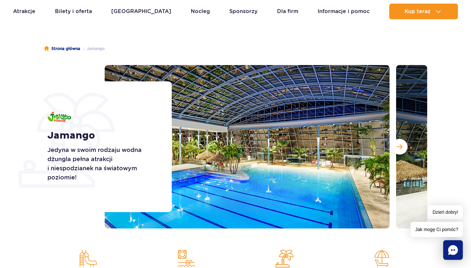
scroll to position [38, 0]
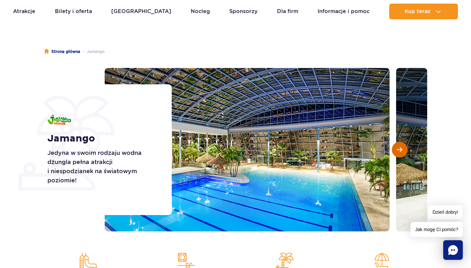
click at [402, 148] on span "Następny slajd" at bounding box center [400, 150] width 6 height 6
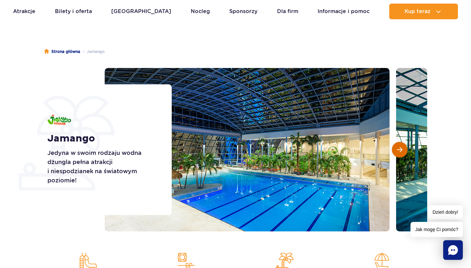
click at [402, 148] on span "Następny slajd" at bounding box center [400, 150] width 6 height 6
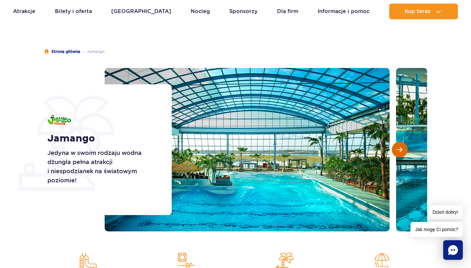
click at [402, 148] on span "Następny slajd" at bounding box center [400, 150] width 6 height 6
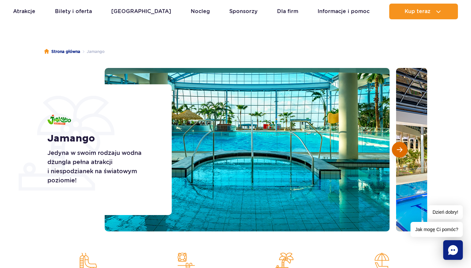
click at [402, 148] on span "Następny slajd" at bounding box center [400, 150] width 6 height 6
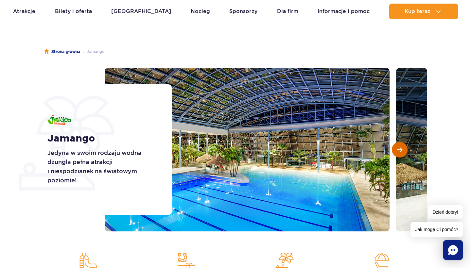
click at [402, 148] on span "Następny slajd" at bounding box center [400, 150] width 6 height 6
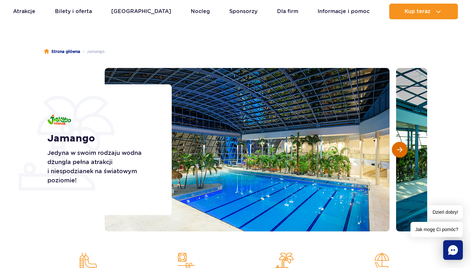
click at [402, 148] on span "Następny slajd" at bounding box center [400, 150] width 6 height 6
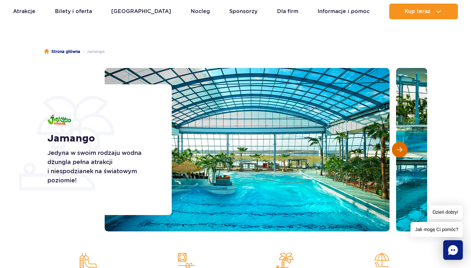
click at [402, 148] on span "Następny slajd" at bounding box center [400, 150] width 6 height 6
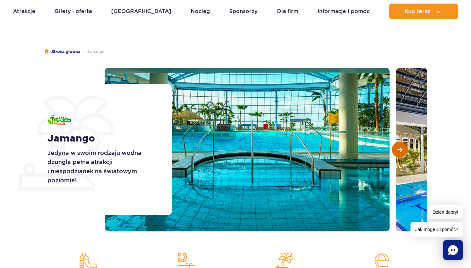
click at [402, 148] on span "Następny slajd" at bounding box center [400, 150] width 6 height 6
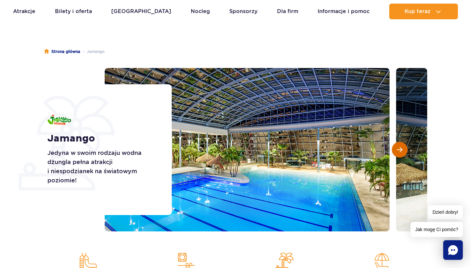
click at [402, 148] on span "Następny slajd" at bounding box center [400, 150] width 6 height 6
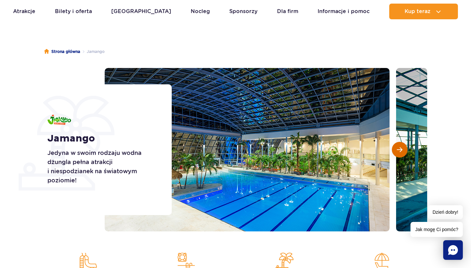
click at [402, 148] on span "Następny slajd" at bounding box center [400, 150] width 6 height 6
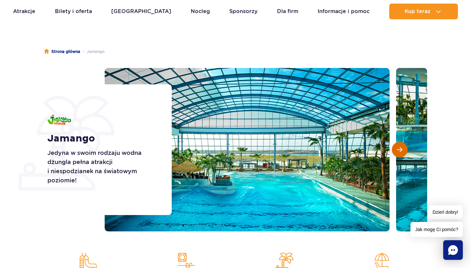
click at [402, 148] on span "Następny slajd" at bounding box center [400, 150] width 6 height 6
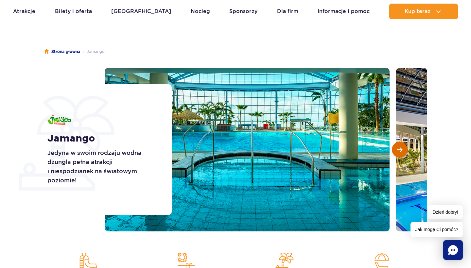
click at [402, 148] on span "Następny slajd" at bounding box center [400, 150] width 6 height 6
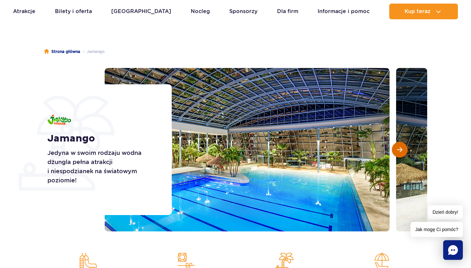
click at [402, 148] on span "Następny slajd" at bounding box center [400, 150] width 6 height 6
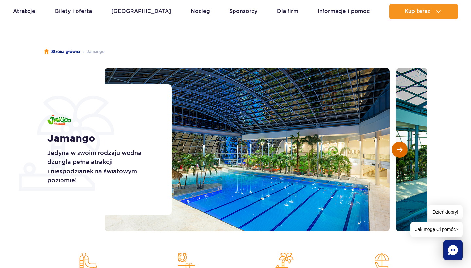
click at [402, 148] on span "Następny slajd" at bounding box center [400, 150] width 6 height 6
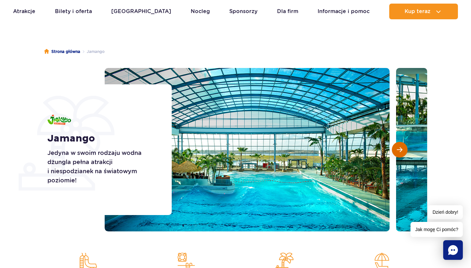
click at [402, 148] on span "Następny slajd" at bounding box center [400, 150] width 6 height 6
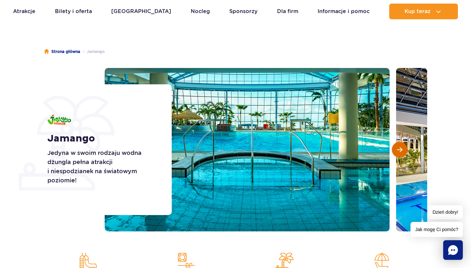
click at [402, 148] on span "Następny slajd" at bounding box center [400, 150] width 6 height 6
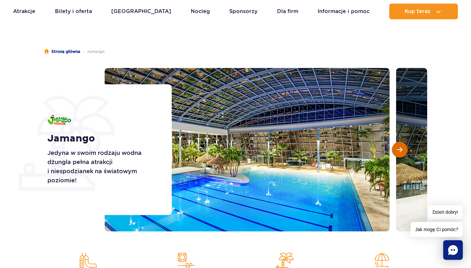
click at [402, 148] on span "Następny slajd" at bounding box center [400, 150] width 6 height 6
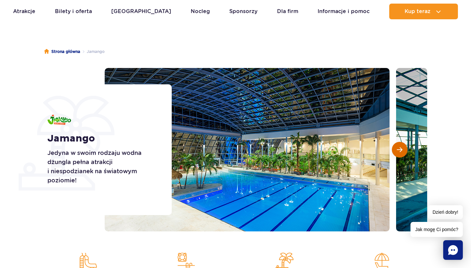
click at [402, 148] on span "Następny slajd" at bounding box center [400, 150] width 6 height 6
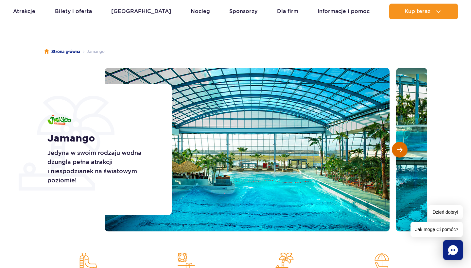
click at [402, 148] on span "Następny slajd" at bounding box center [400, 150] width 6 height 6
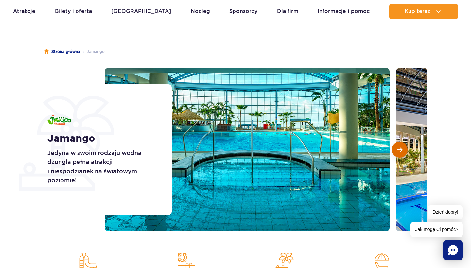
click at [402, 148] on span "Następny slajd" at bounding box center [400, 150] width 6 height 6
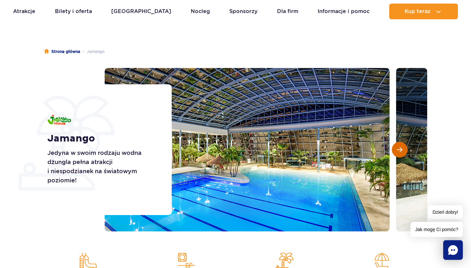
click at [402, 148] on span "Następny slajd" at bounding box center [400, 150] width 6 height 6
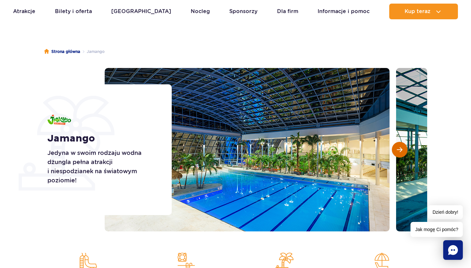
click at [402, 148] on span "Następny slajd" at bounding box center [400, 150] width 6 height 6
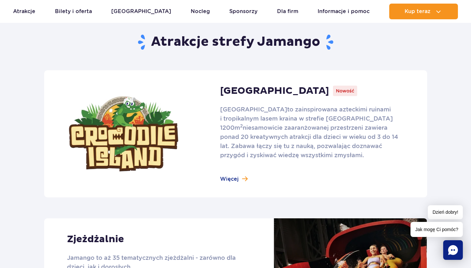
scroll to position [398, 0]
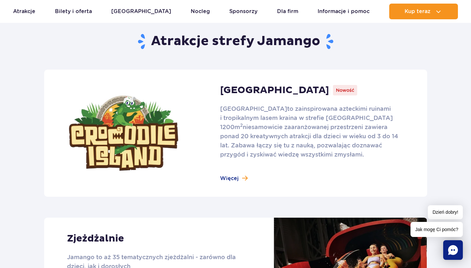
click at [241, 174] on link at bounding box center [235, 133] width 383 height 127
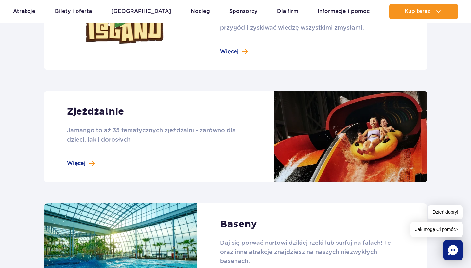
scroll to position [527, 0]
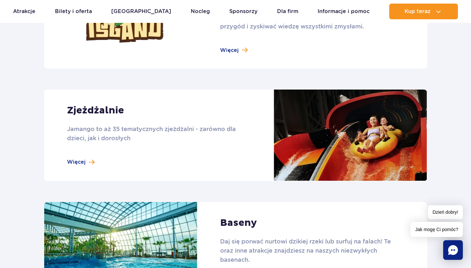
click at [84, 162] on link at bounding box center [235, 136] width 383 height 92
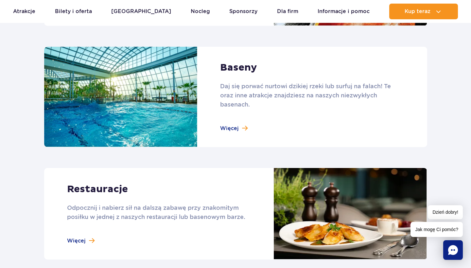
scroll to position [685, 0]
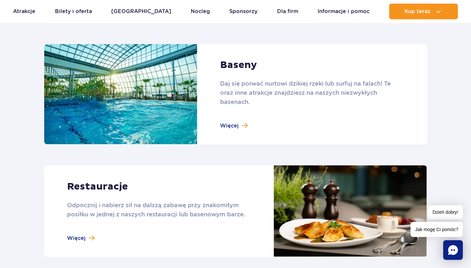
click at [238, 128] on link at bounding box center [235, 94] width 383 height 101
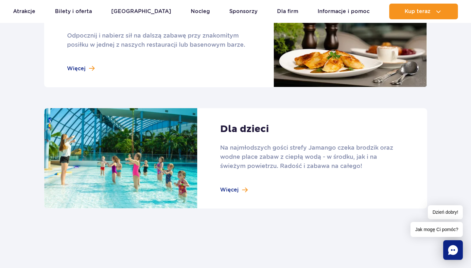
scroll to position [859, 0]
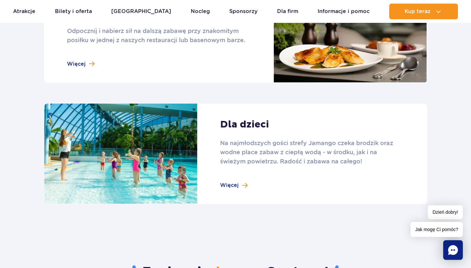
click at [224, 186] on link at bounding box center [235, 154] width 383 height 101
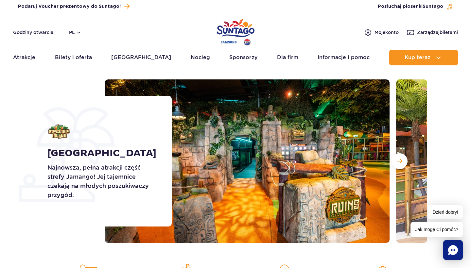
scroll to position [25, 0]
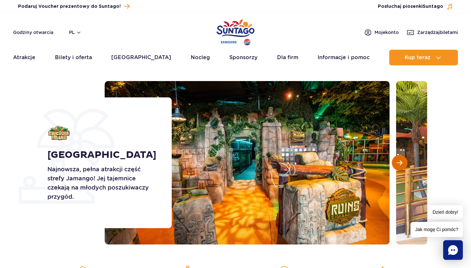
click at [401, 169] on button "Następny slajd" at bounding box center [400, 163] width 16 height 16
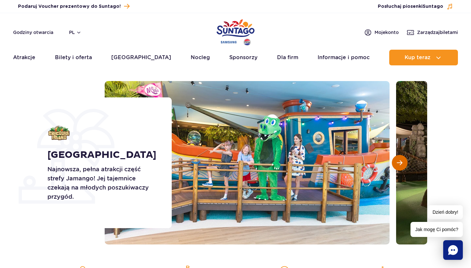
click at [401, 170] on button "Następny slajd" at bounding box center [400, 163] width 16 height 16
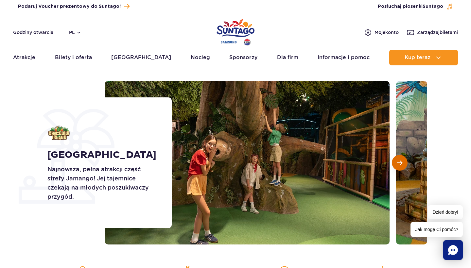
click at [401, 170] on button "Następny slajd" at bounding box center [400, 163] width 16 height 16
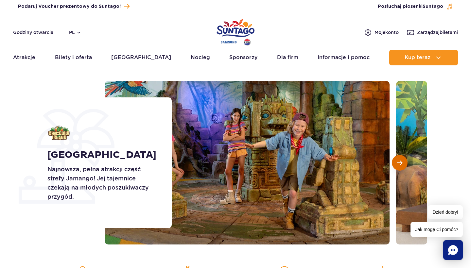
click at [401, 170] on button "Następny slajd" at bounding box center [400, 163] width 16 height 16
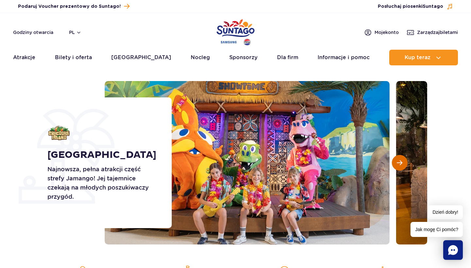
click at [401, 171] on button "Następny slajd" at bounding box center [400, 163] width 16 height 16
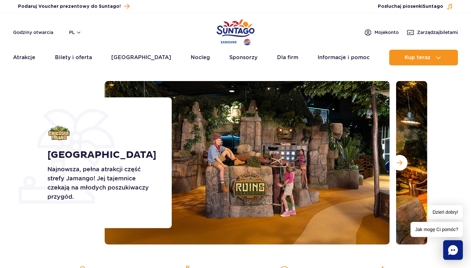
click at [397, 164] on span "Następny slajd" at bounding box center [400, 163] width 6 height 6
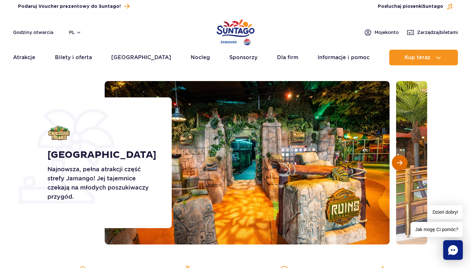
click at [397, 165] on span "Następny slajd" at bounding box center [400, 163] width 6 height 6
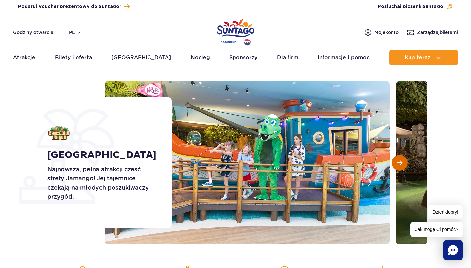
click at [397, 165] on span "Następny slajd" at bounding box center [400, 163] width 6 height 6
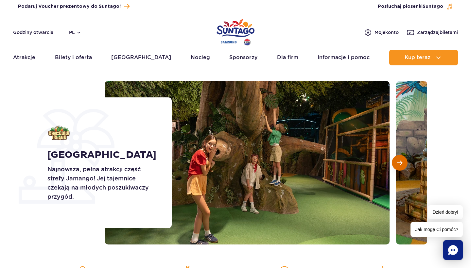
click at [397, 165] on span "Następny slajd" at bounding box center [400, 163] width 6 height 6
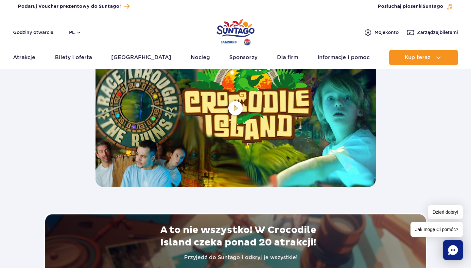
scroll to position [1221, 0]
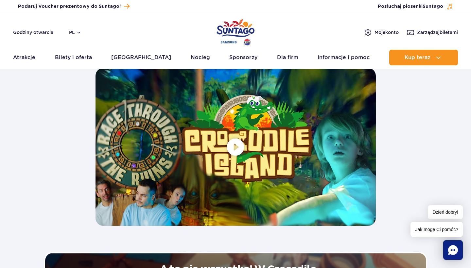
click at [238, 146] on span at bounding box center [236, 147] width 280 height 158
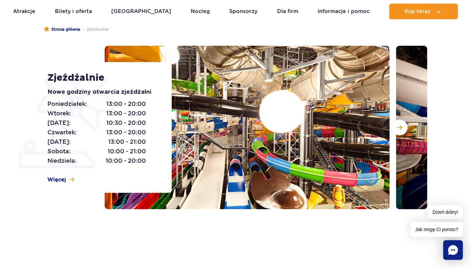
scroll to position [60, 0]
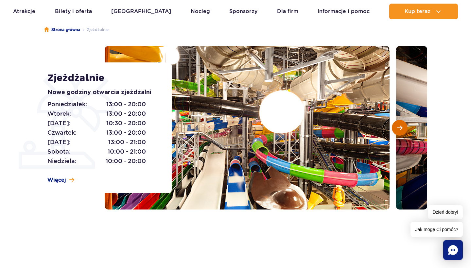
click at [399, 132] on button "Następny slajd" at bounding box center [400, 128] width 16 height 16
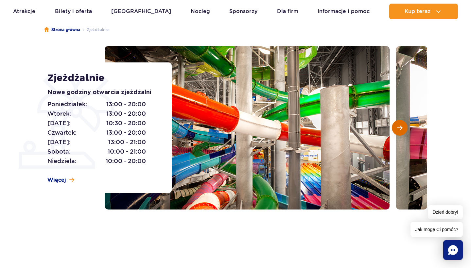
click at [399, 132] on button "Następny slajd" at bounding box center [400, 128] width 16 height 16
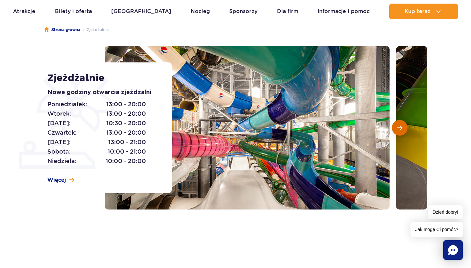
click at [399, 132] on button "Następny slajd" at bounding box center [400, 128] width 16 height 16
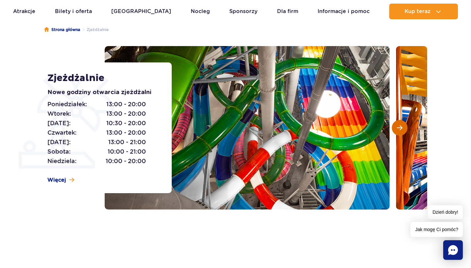
click at [399, 132] on button "Następny slajd" at bounding box center [400, 128] width 16 height 16
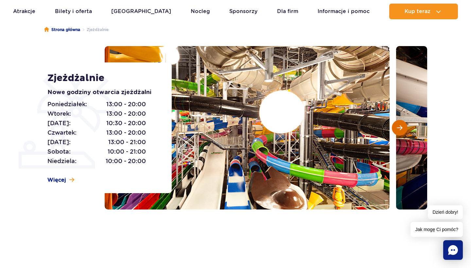
click at [399, 133] on button "Następny slajd" at bounding box center [400, 128] width 16 height 16
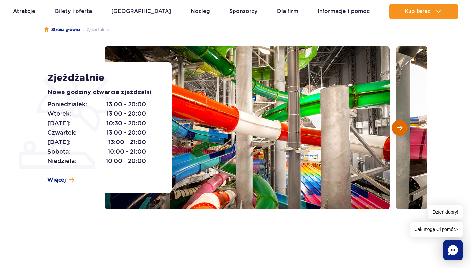
click at [399, 133] on button "Następny slajd" at bounding box center [400, 128] width 16 height 16
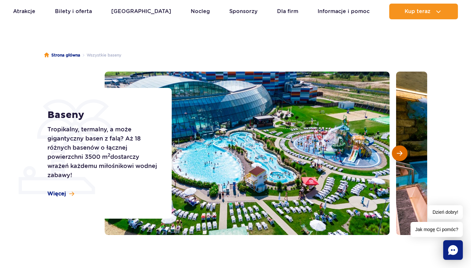
scroll to position [24, 0]
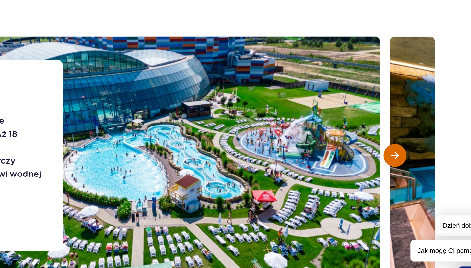
click at [397, 161] on span "Następny slajd" at bounding box center [400, 164] width 6 height 6
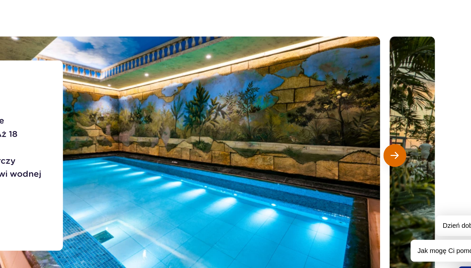
click at [397, 161] on span "Następny slajd" at bounding box center [400, 164] width 6 height 6
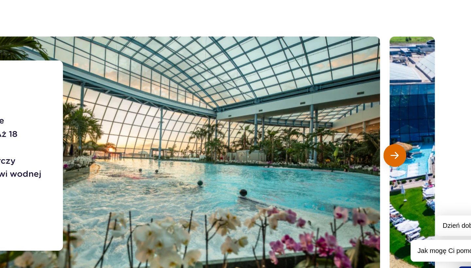
click at [397, 161] on span "Następny slajd" at bounding box center [400, 164] width 6 height 6
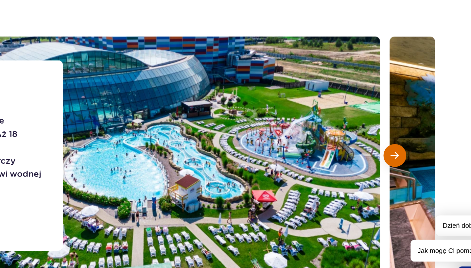
click at [397, 161] on span "Następny slajd" at bounding box center [400, 164] width 6 height 6
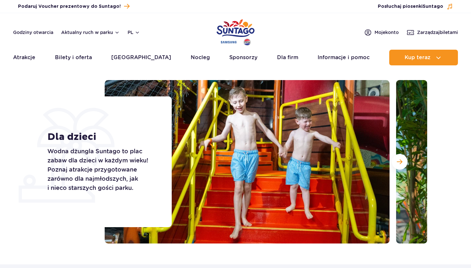
scroll to position [11, 0]
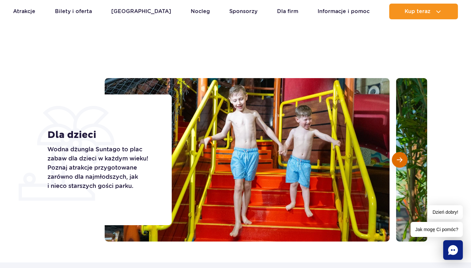
click at [402, 164] on button "Następny slajd" at bounding box center [400, 160] width 16 height 16
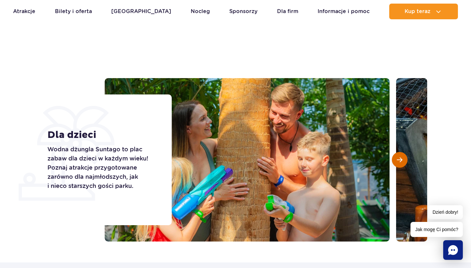
click at [402, 165] on button "Następny slajd" at bounding box center [400, 160] width 16 height 16
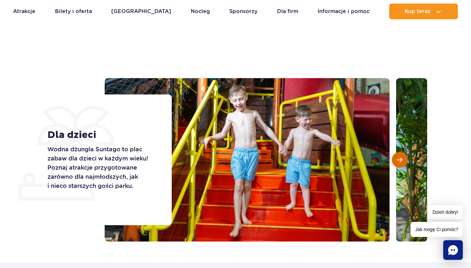
click at [402, 165] on button "Następny slajd" at bounding box center [400, 160] width 16 height 16
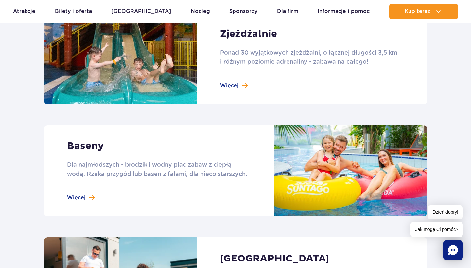
scroll to position [479, 0]
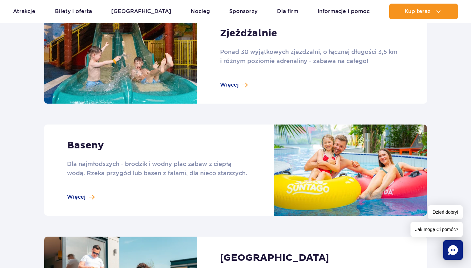
click at [87, 196] on link at bounding box center [235, 170] width 383 height 91
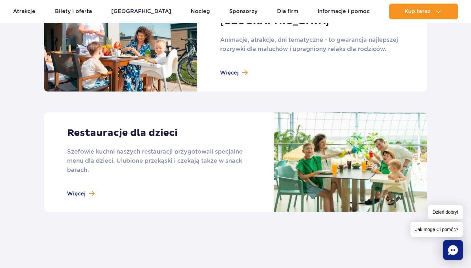
scroll to position [703, 0]
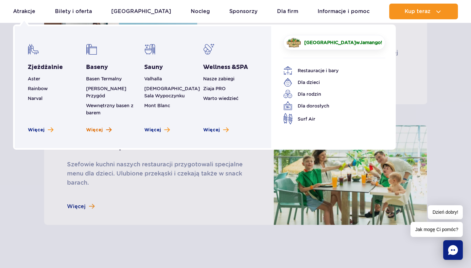
click at [96, 127] on span "Więcej" at bounding box center [94, 130] width 17 height 7
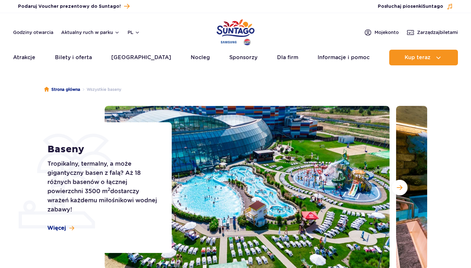
scroll to position [17, 0]
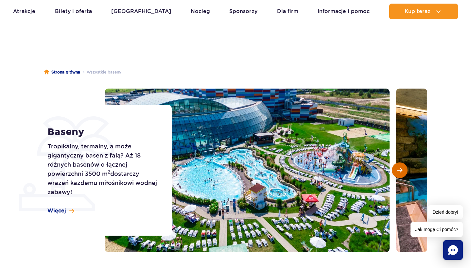
click at [400, 174] on button "Następny slajd" at bounding box center [400, 171] width 16 height 16
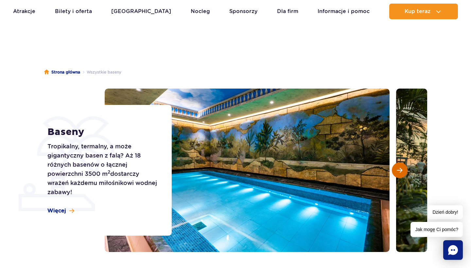
click at [400, 174] on button "Następny slajd" at bounding box center [400, 171] width 16 height 16
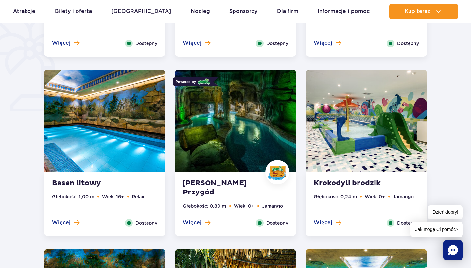
scroll to position [516, 0]
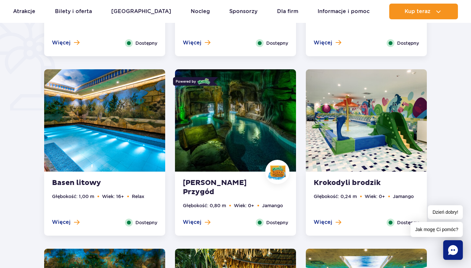
click at [357, 137] on img at bounding box center [366, 120] width 121 height 102
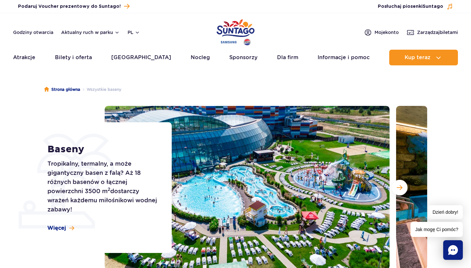
scroll to position [0, 0]
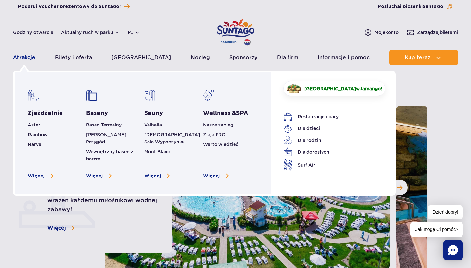
click at [26, 55] on link "Atrakcje" at bounding box center [24, 58] width 22 height 16
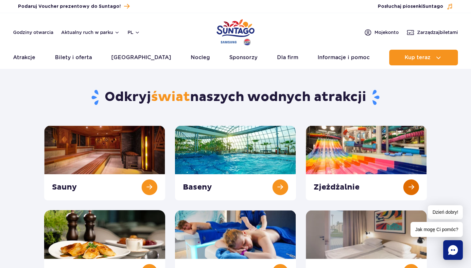
click at [366, 148] on link at bounding box center [366, 163] width 121 height 75
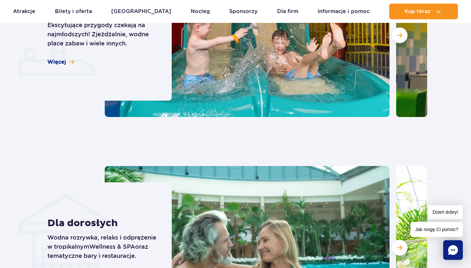
scroll to position [581, 0]
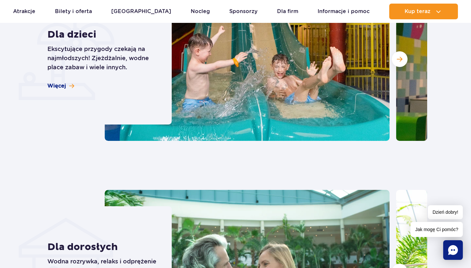
click at [56, 90] on div "Dla dzieci Ekscytujące przygody czekają na najmłodszych! Zjeżdżalnie, wodne pla…" at bounding box center [105, 59] width 133 height 131
click at [55, 87] on span "Więcej" at bounding box center [56, 85] width 19 height 7
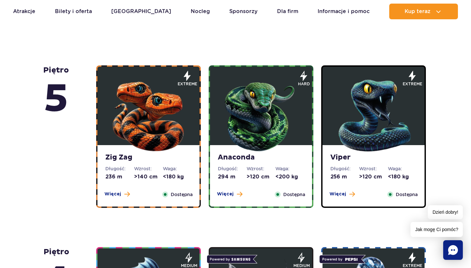
scroll to position [376, 0]
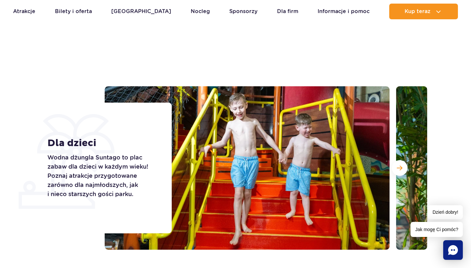
scroll to position [1, 0]
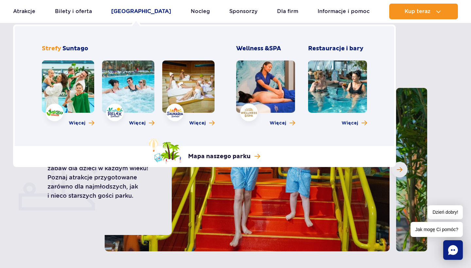
click at [126, 12] on link "[GEOGRAPHIC_DATA]" at bounding box center [141, 12] width 60 height 16
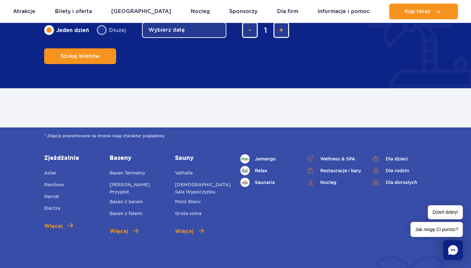
scroll to position [359, 0]
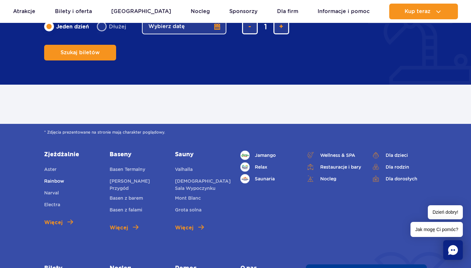
click at [56, 180] on span "Rainbow" at bounding box center [54, 181] width 20 height 5
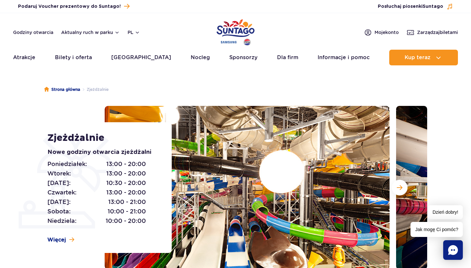
click at [285, 173] on img at bounding box center [247, 188] width 285 height 164
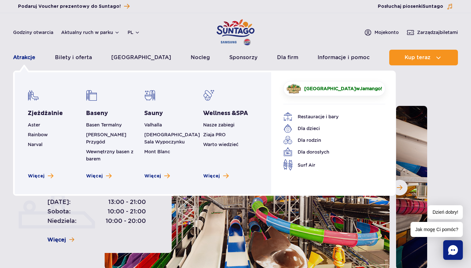
click at [26, 55] on link "Atrakcje" at bounding box center [24, 58] width 22 height 16
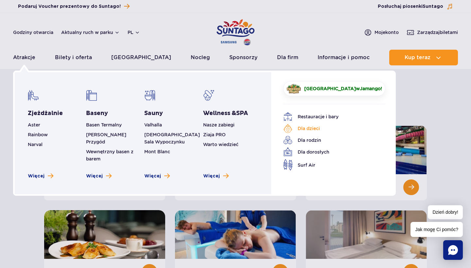
click at [309, 132] on link "Dla dzieci" at bounding box center [329, 128] width 92 height 9
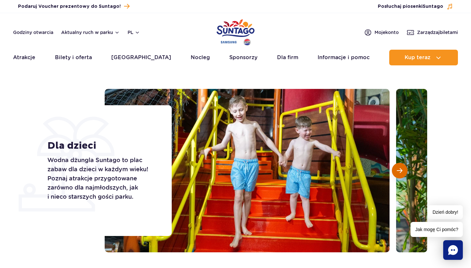
click at [397, 173] on span "Następny slajd" at bounding box center [400, 171] width 6 height 6
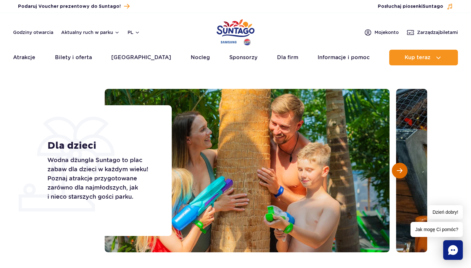
click at [397, 173] on span "Następny slajd" at bounding box center [400, 171] width 6 height 6
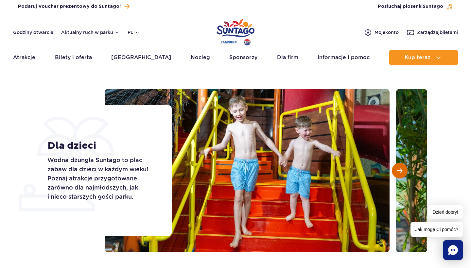
click at [397, 174] on button "Następny slajd" at bounding box center [400, 171] width 16 height 16
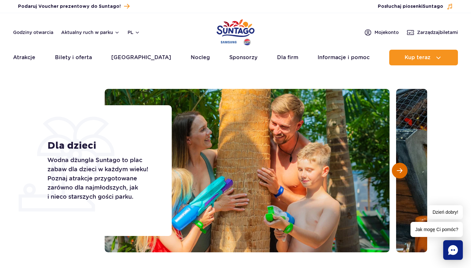
click at [397, 174] on button "Następny slajd" at bounding box center [400, 171] width 16 height 16
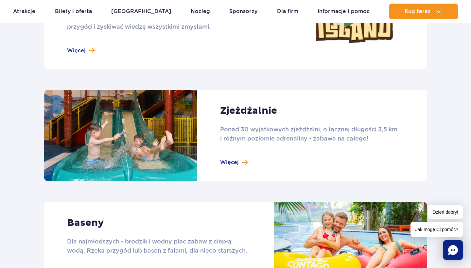
scroll to position [405, 0]
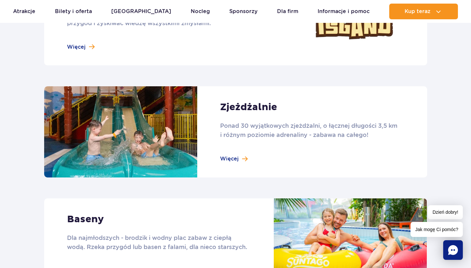
click at [228, 159] on link at bounding box center [235, 131] width 383 height 91
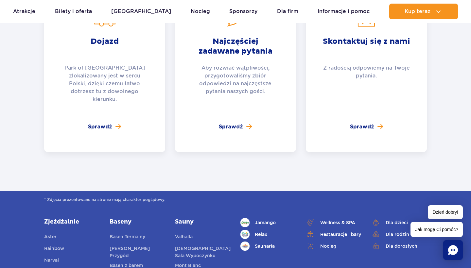
scroll to position [1233, 0]
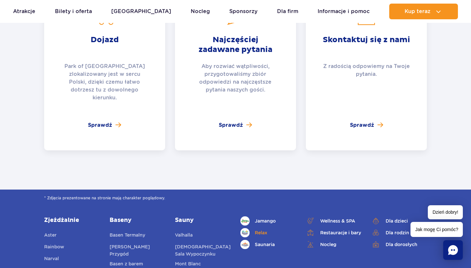
click at [260, 228] on link "Relax" at bounding box center [269, 232] width 56 height 9
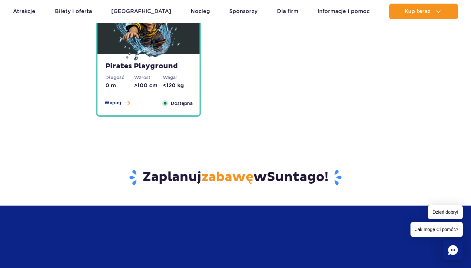
scroll to position [1680, 0]
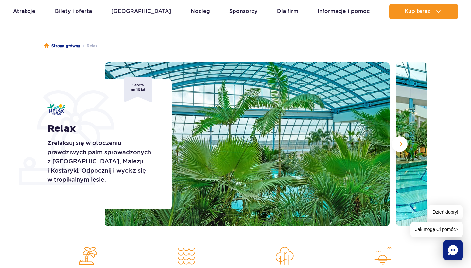
scroll to position [44, 0]
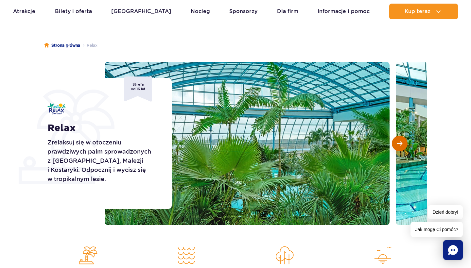
click at [398, 143] on span "Następny slajd" at bounding box center [400, 144] width 6 height 6
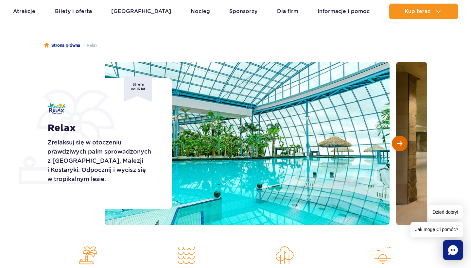
click at [398, 144] on span "Następny slajd" at bounding box center [400, 144] width 6 height 6
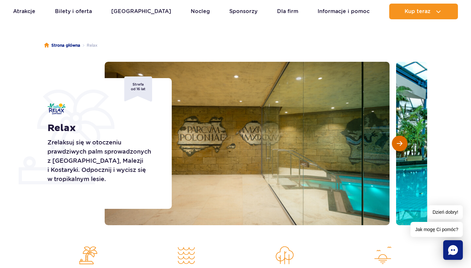
click at [398, 144] on span "Następny slajd" at bounding box center [400, 144] width 6 height 6
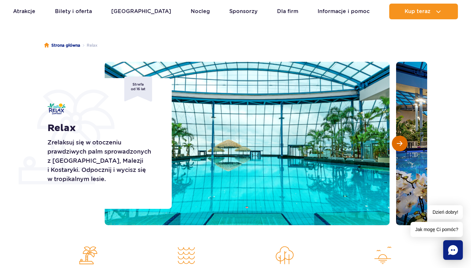
click at [398, 144] on span "Następny slajd" at bounding box center [400, 144] width 6 height 6
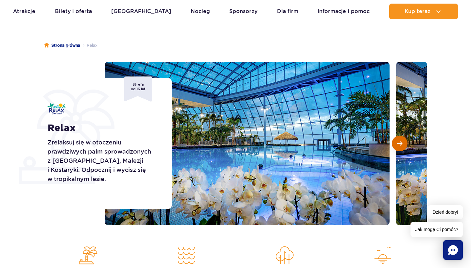
click at [398, 145] on span "Następny slajd" at bounding box center [400, 144] width 6 height 6
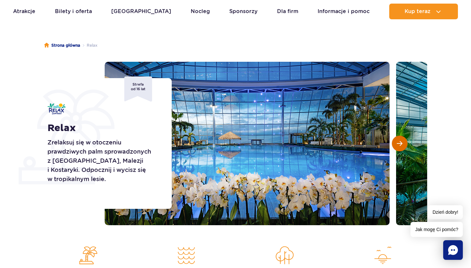
click at [398, 145] on span "Następny slajd" at bounding box center [400, 144] width 6 height 6
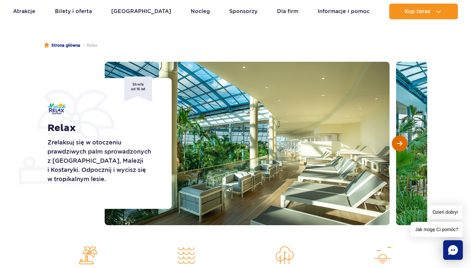
click at [398, 145] on span "Następny slajd" at bounding box center [400, 144] width 6 height 6
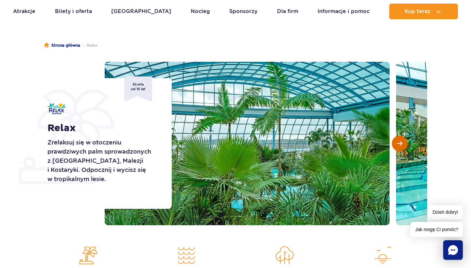
click at [398, 145] on span "Następny slajd" at bounding box center [400, 144] width 6 height 6
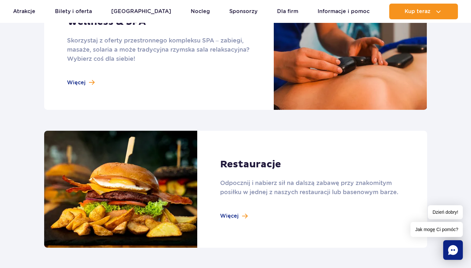
scroll to position [633, 0]
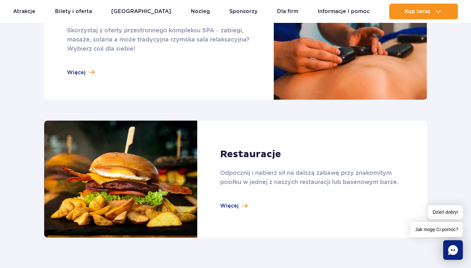
click at [229, 207] on link at bounding box center [235, 179] width 383 height 117
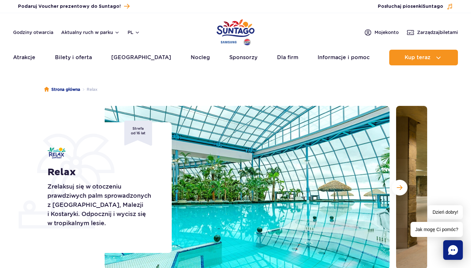
scroll to position [0, 0]
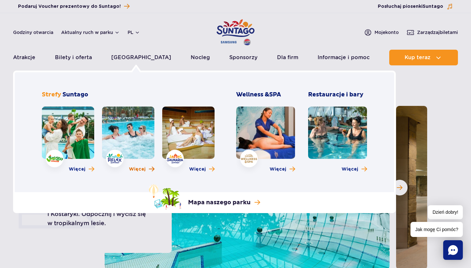
click at [141, 168] on span "Więcej" at bounding box center [137, 169] width 17 height 7
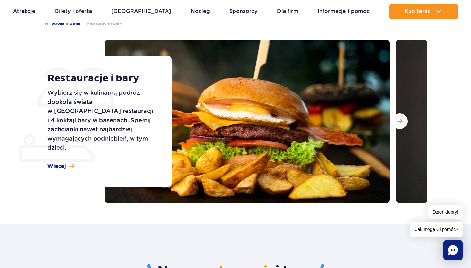
scroll to position [67, 0]
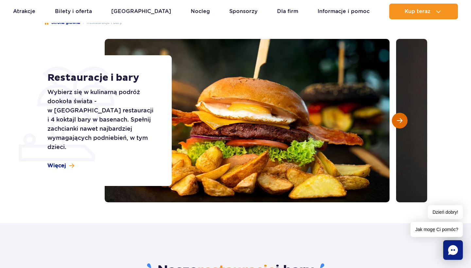
click at [402, 120] on span "Następny slajd" at bounding box center [400, 121] width 6 height 6
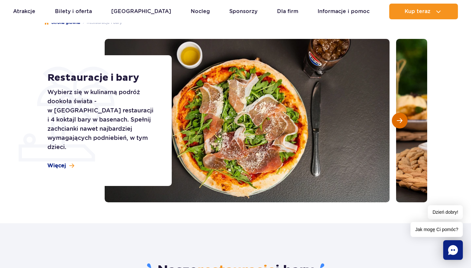
click at [402, 121] on span "Następny slajd" at bounding box center [400, 121] width 6 height 6
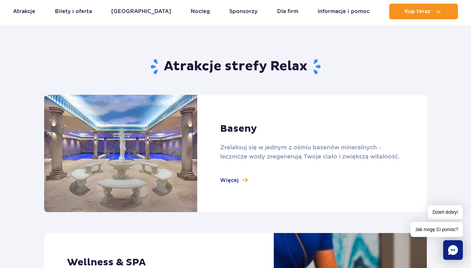
scroll to position [402, 0]
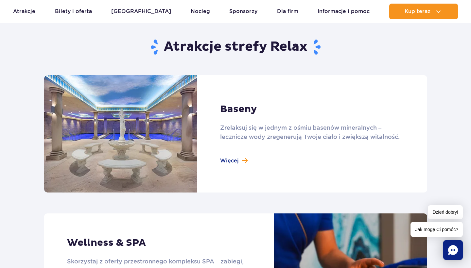
click at [235, 159] on link at bounding box center [235, 133] width 383 height 117
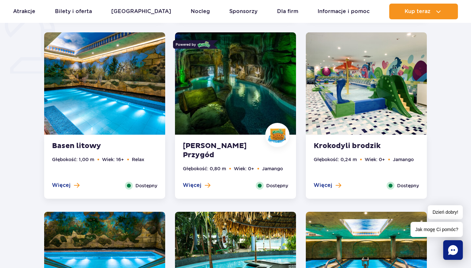
scroll to position [545, 0]
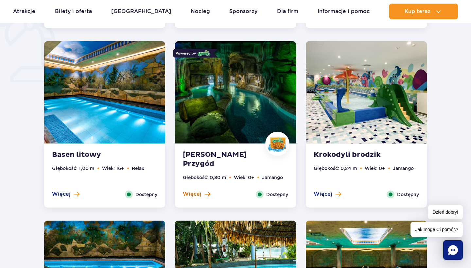
click at [198, 192] on span "Więcej" at bounding box center [192, 194] width 19 height 7
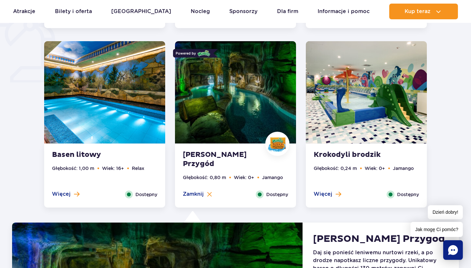
scroll to position [728, 0]
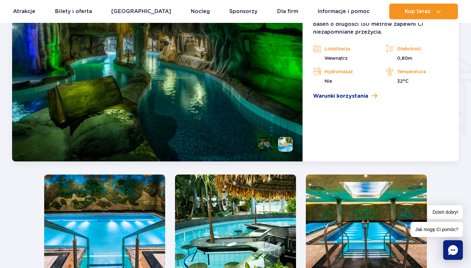
click at [219, 221] on img at bounding box center [235, 226] width 121 height 102
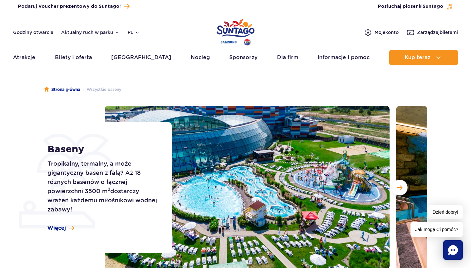
scroll to position [0, 0]
